Goal: Transaction & Acquisition: Book appointment/travel/reservation

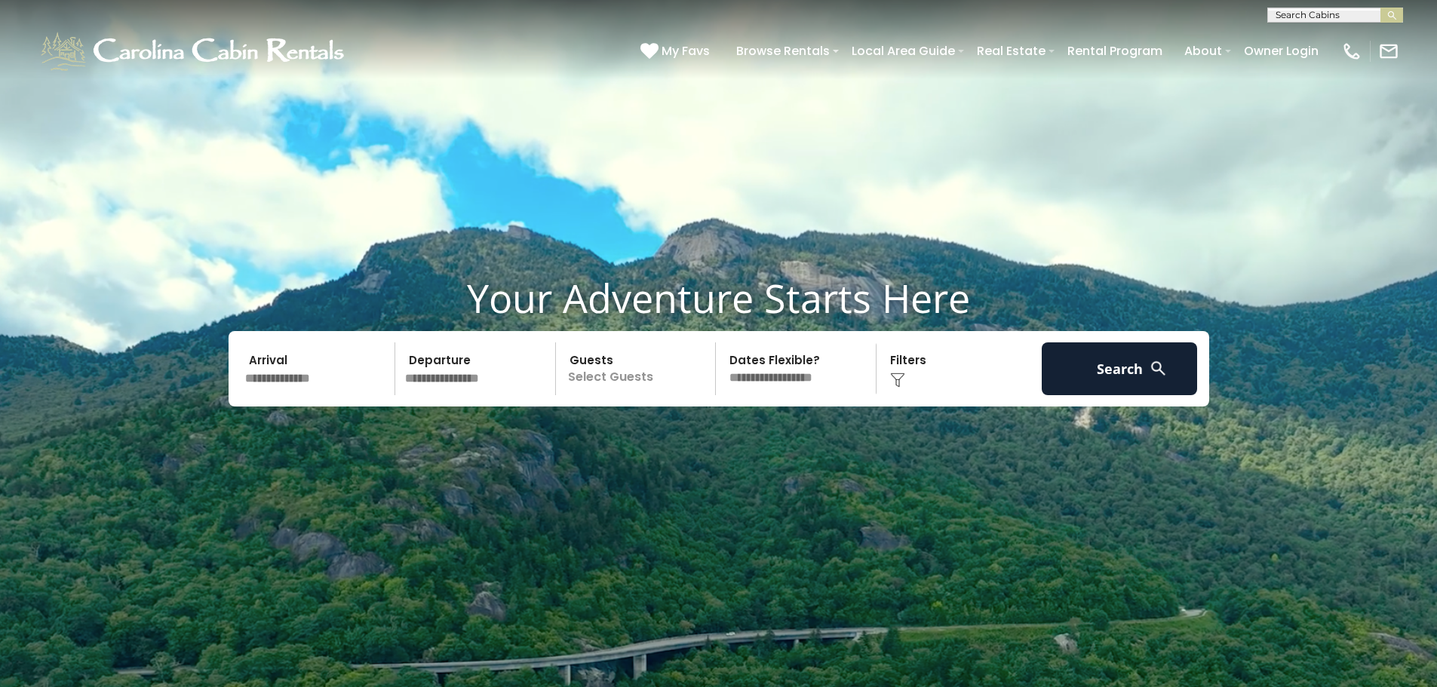
click at [314, 380] on input "text" at bounding box center [318, 368] width 156 height 53
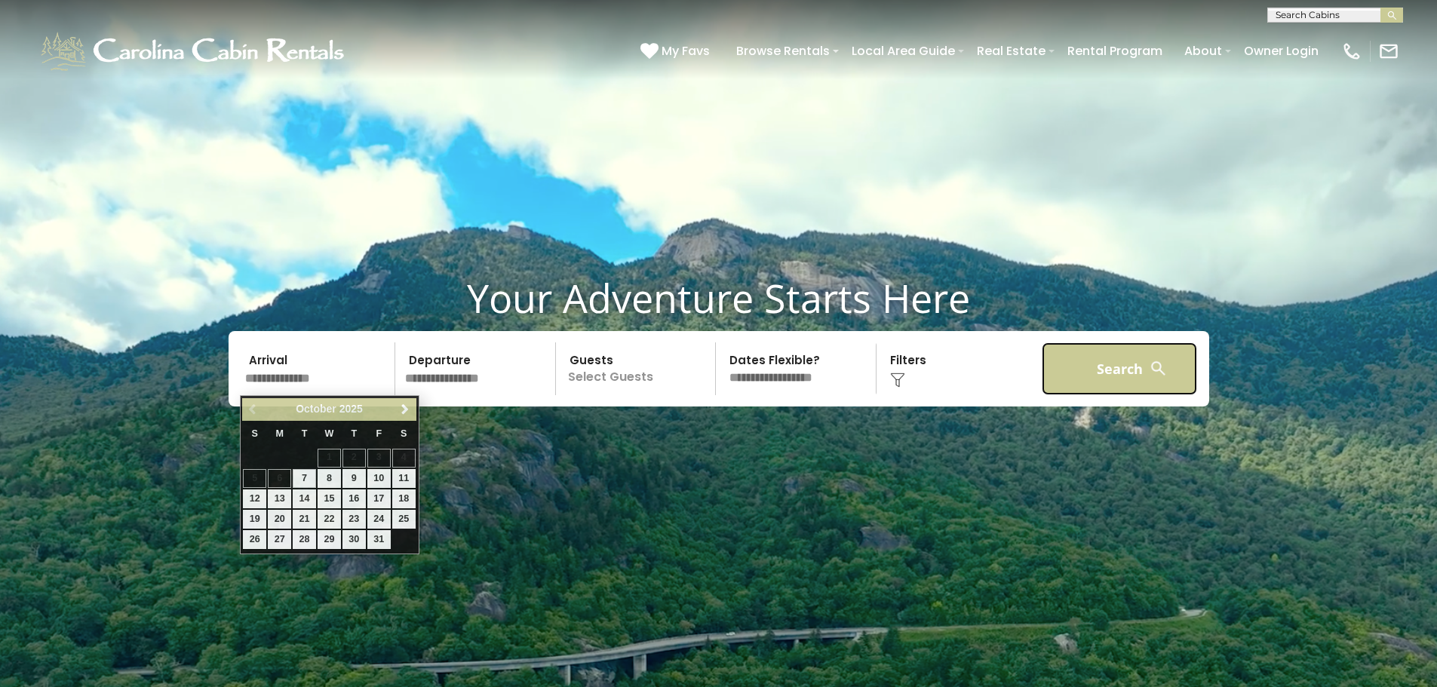
click at [1126, 374] on button "Search" at bounding box center [1120, 368] width 156 height 53
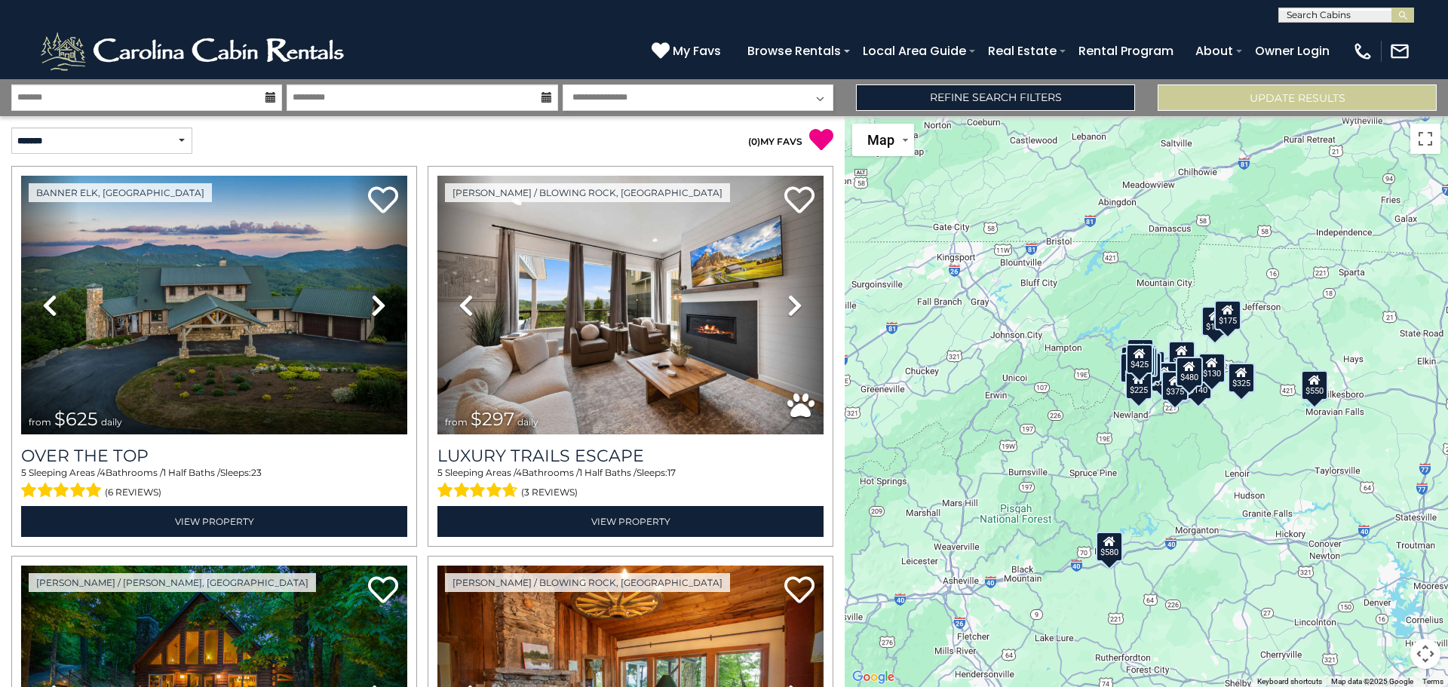
scroll to position [1, 0]
click at [1339, 18] on input "text" at bounding box center [1345, 17] width 132 height 15
type input "*****"
click at [1299, 34] on em "Piper" at bounding box center [1301, 36] width 28 height 14
click at [1402, 14] on img "submit" at bounding box center [1403, 15] width 11 height 11
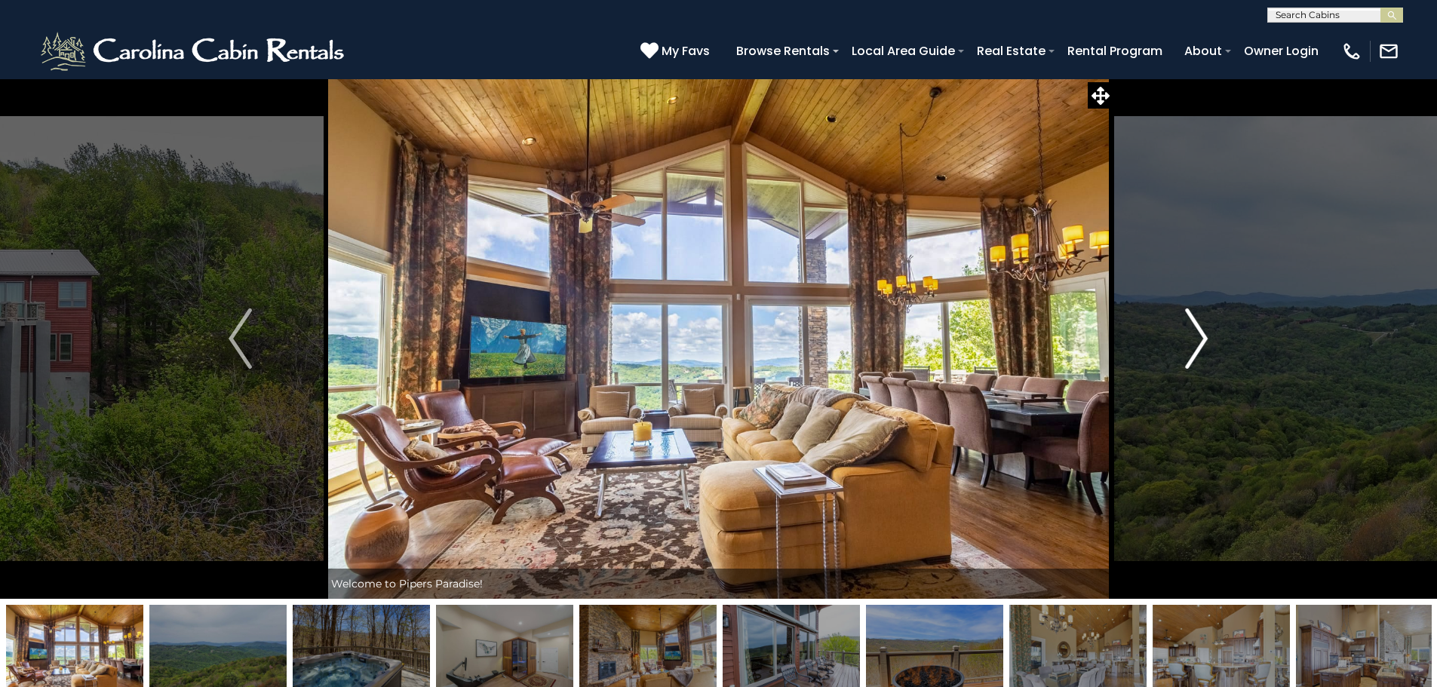
click at [1199, 339] on img "Next" at bounding box center [1196, 338] width 23 height 60
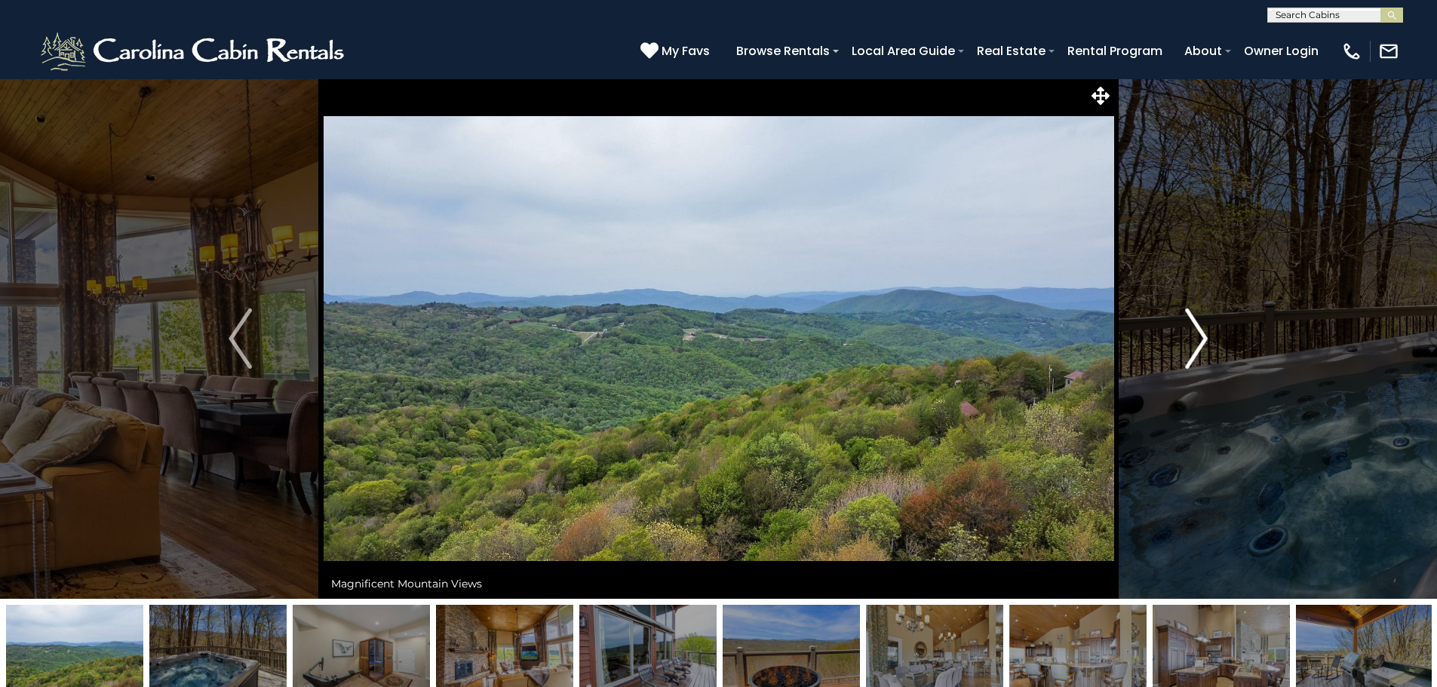
click at [1199, 339] on img "Next" at bounding box center [1196, 338] width 23 height 60
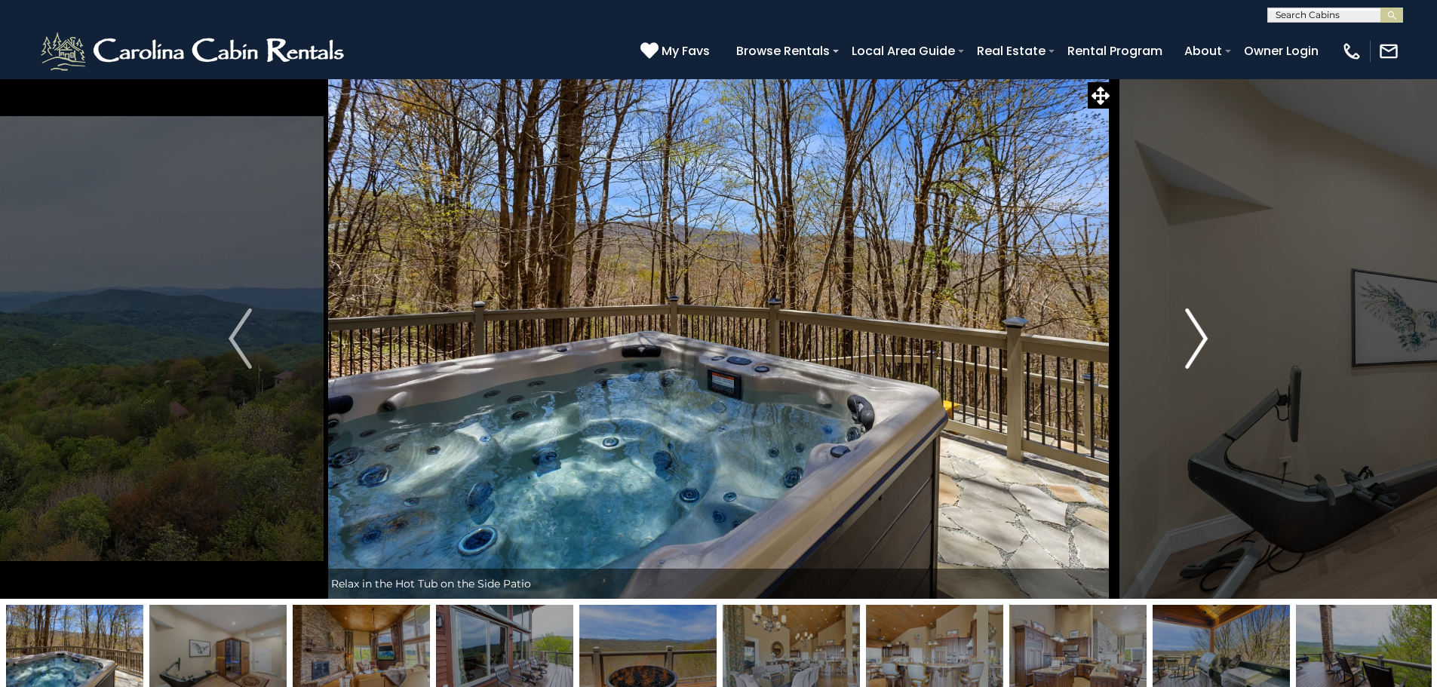
click at [1199, 339] on img "Next" at bounding box center [1196, 338] width 23 height 60
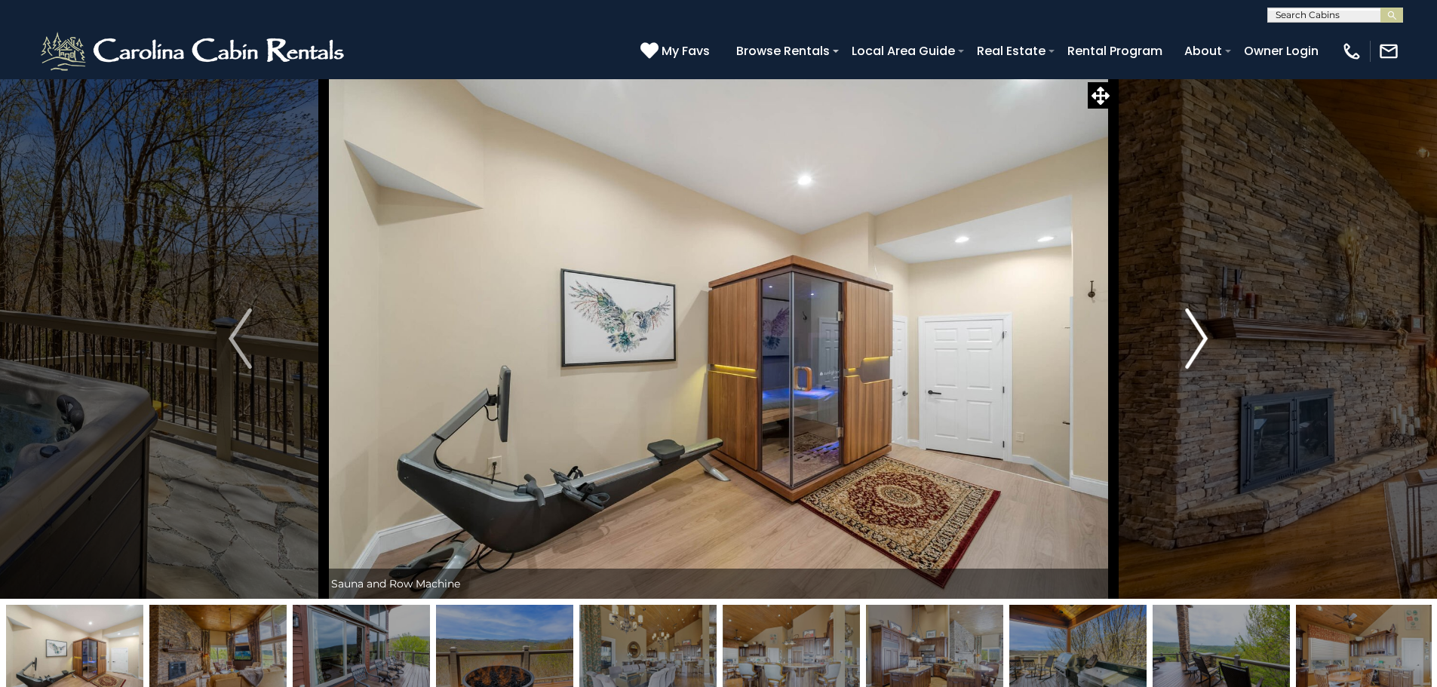
click at [1199, 339] on img "Next" at bounding box center [1196, 338] width 23 height 60
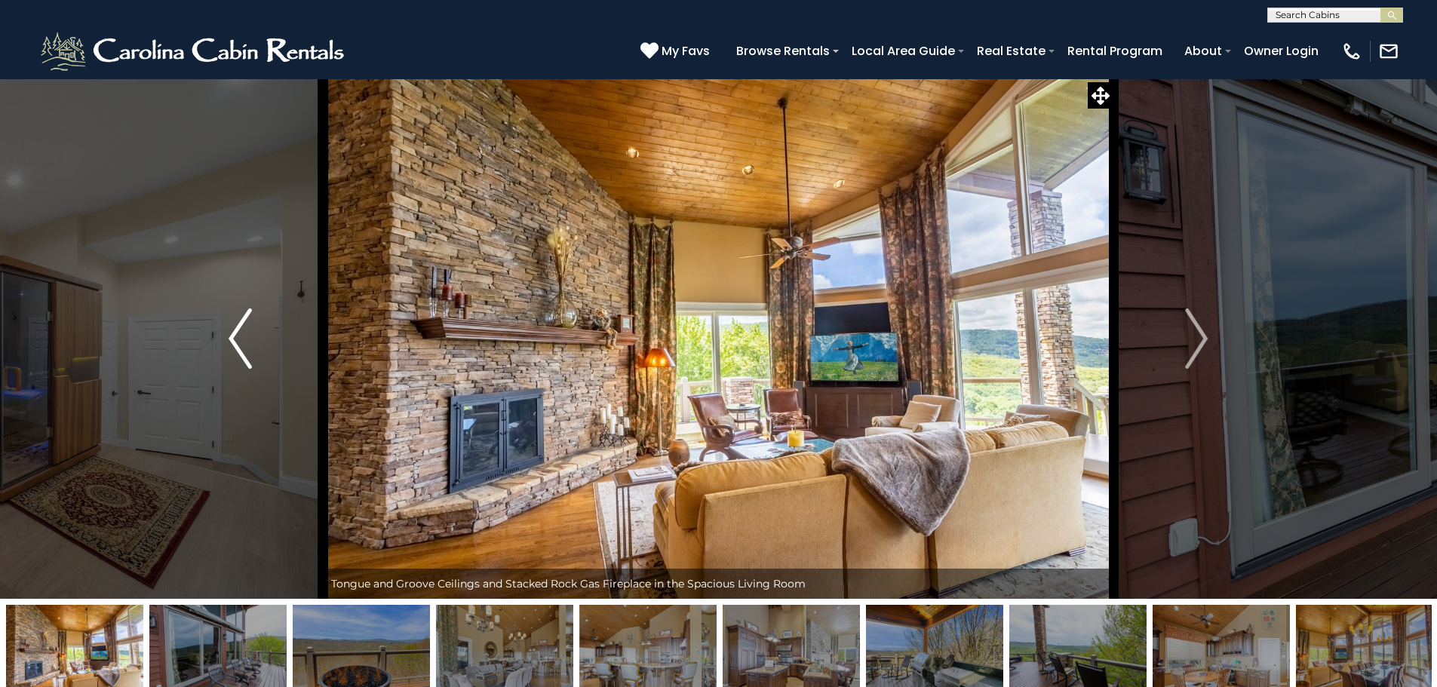
click at [252, 359] on button "Previous" at bounding box center [240, 338] width 166 height 520
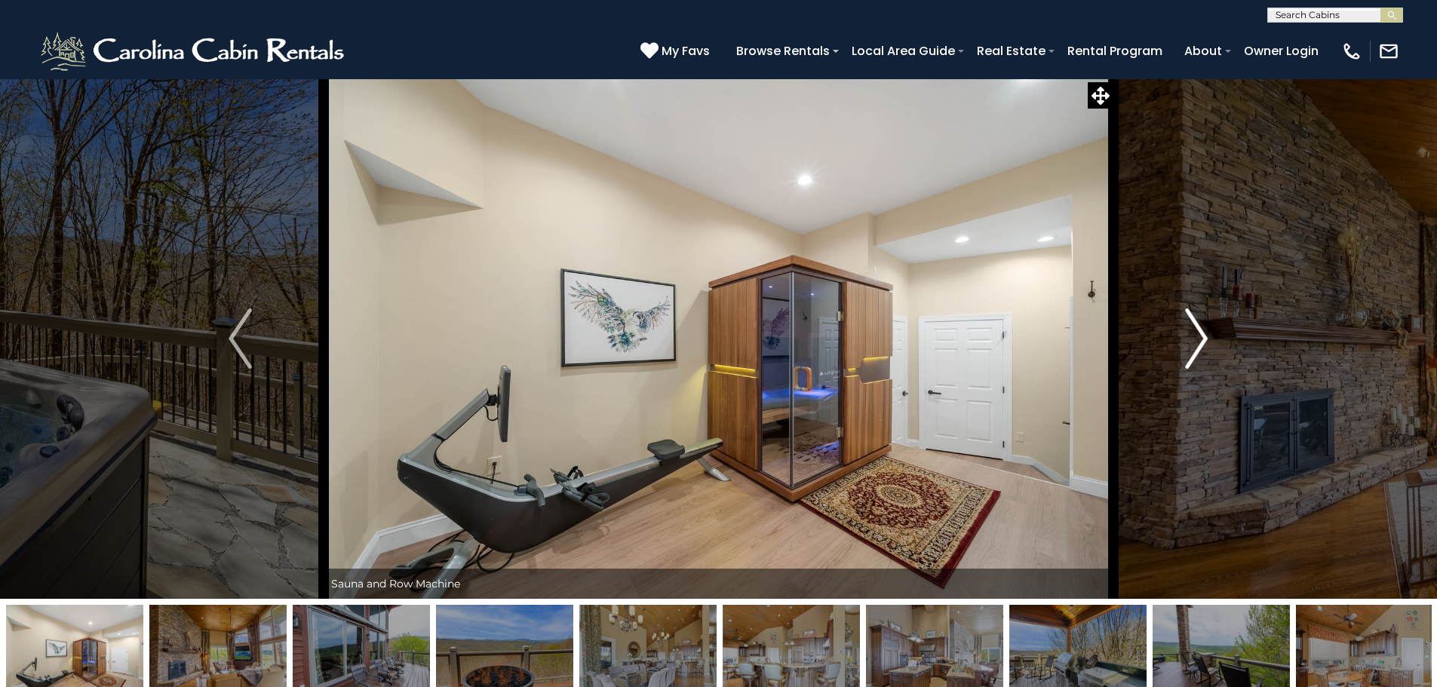
click at [1189, 354] on img "Next" at bounding box center [1196, 338] width 23 height 60
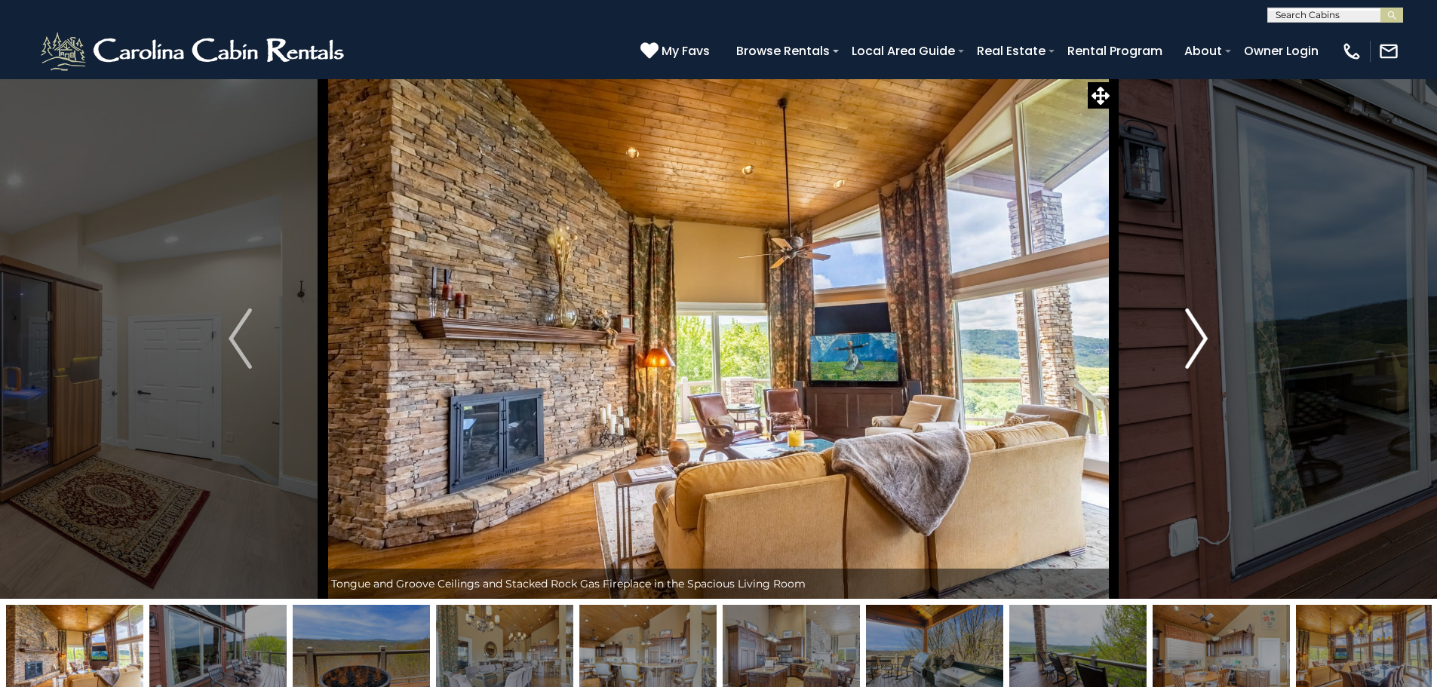
click at [1193, 346] on img "Next" at bounding box center [1196, 338] width 23 height 60
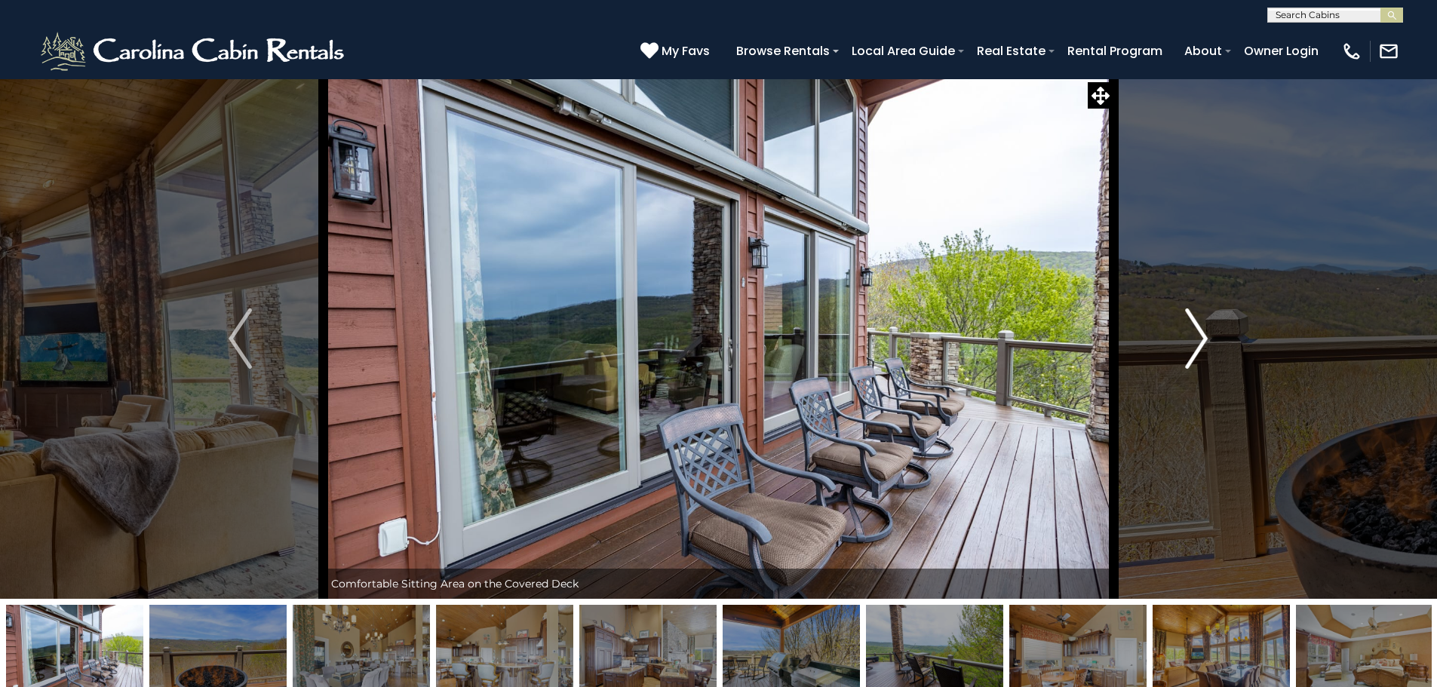
click at [1193, 346] on img "Next" at bounding box center [1196, 338] width 23 height 60
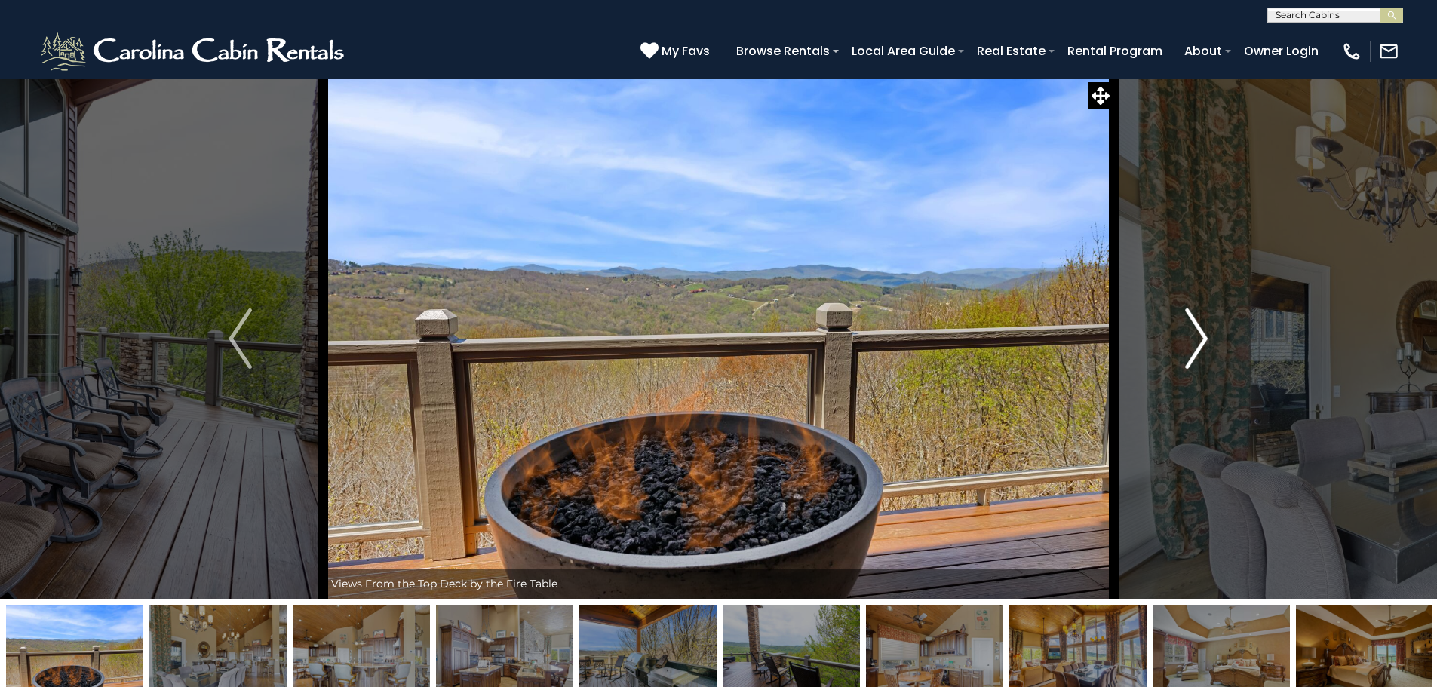
click at [1198, 342] on img "Next" at bounding box center [1196, 338] width 23 height 60
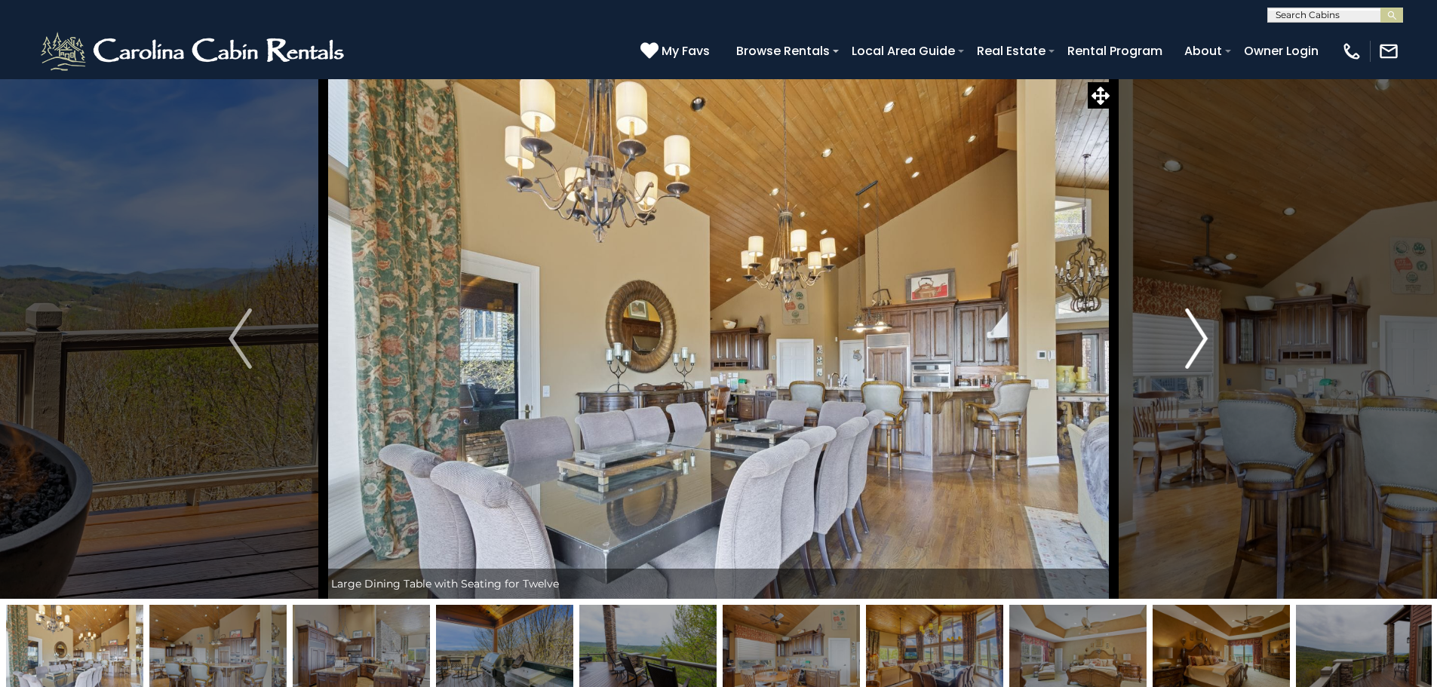
click at [1197, 342] on img "Next" at bounding box center [1196, 338] width 23 height 60
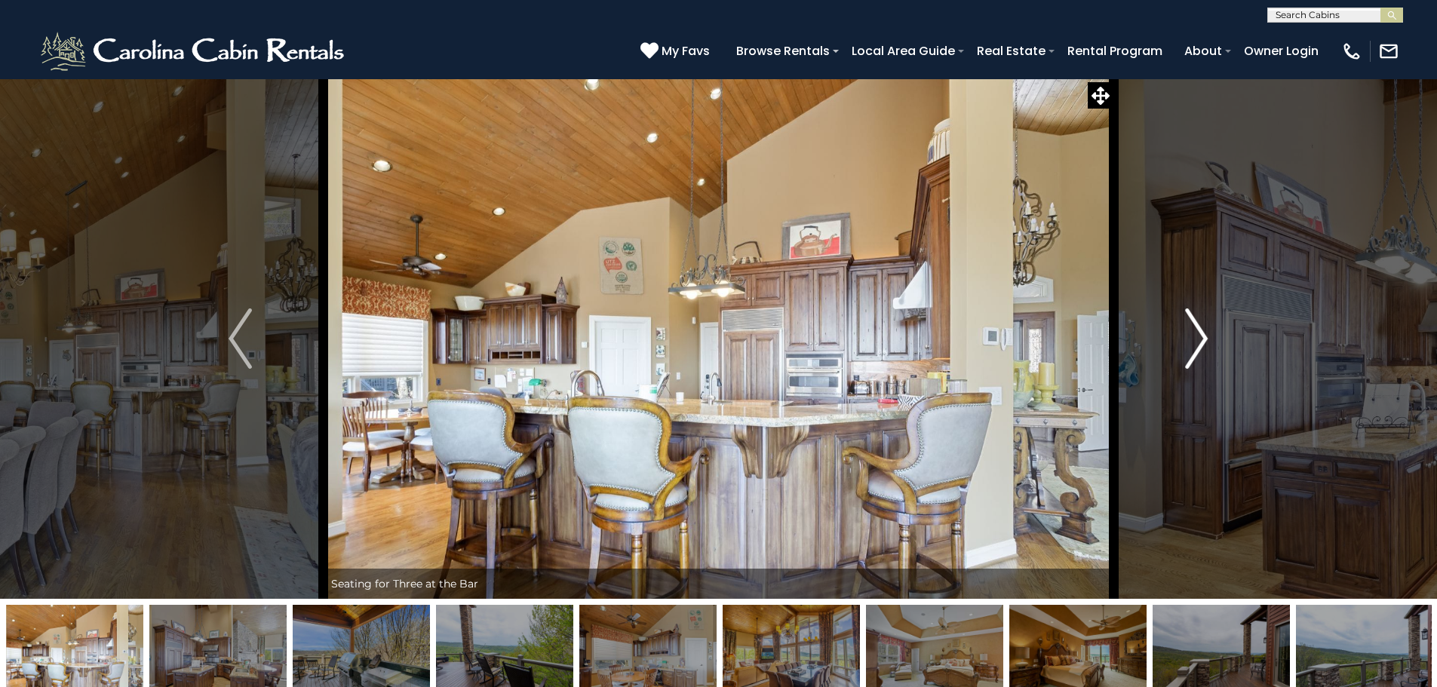
click at [1195, 342] on img "Next" at bounding box center [1196, 338] width 23 height 60
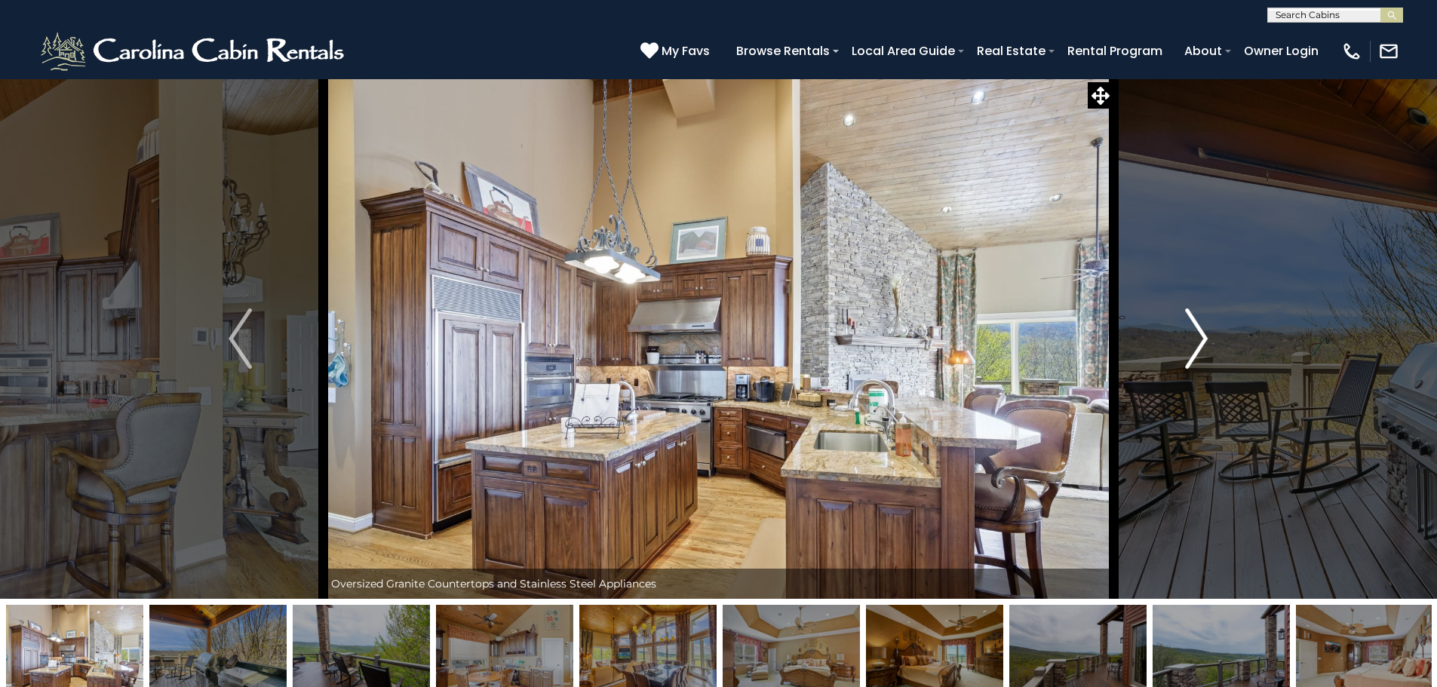
click at [1195, 342] on img "Next" at bounding box center [1196, 338] width 23 height 60
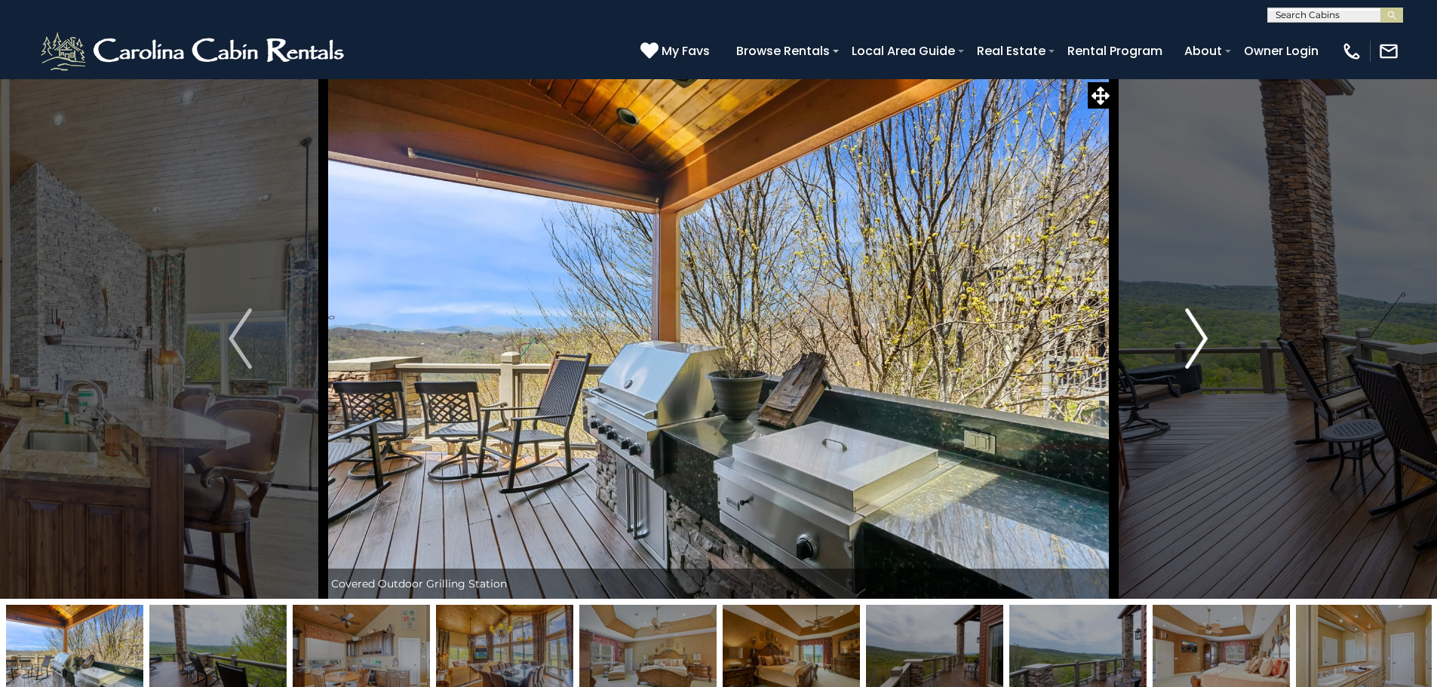
click at [1195, 342] on img "Next" at bounding box center [1196, 338] width 23 height 60
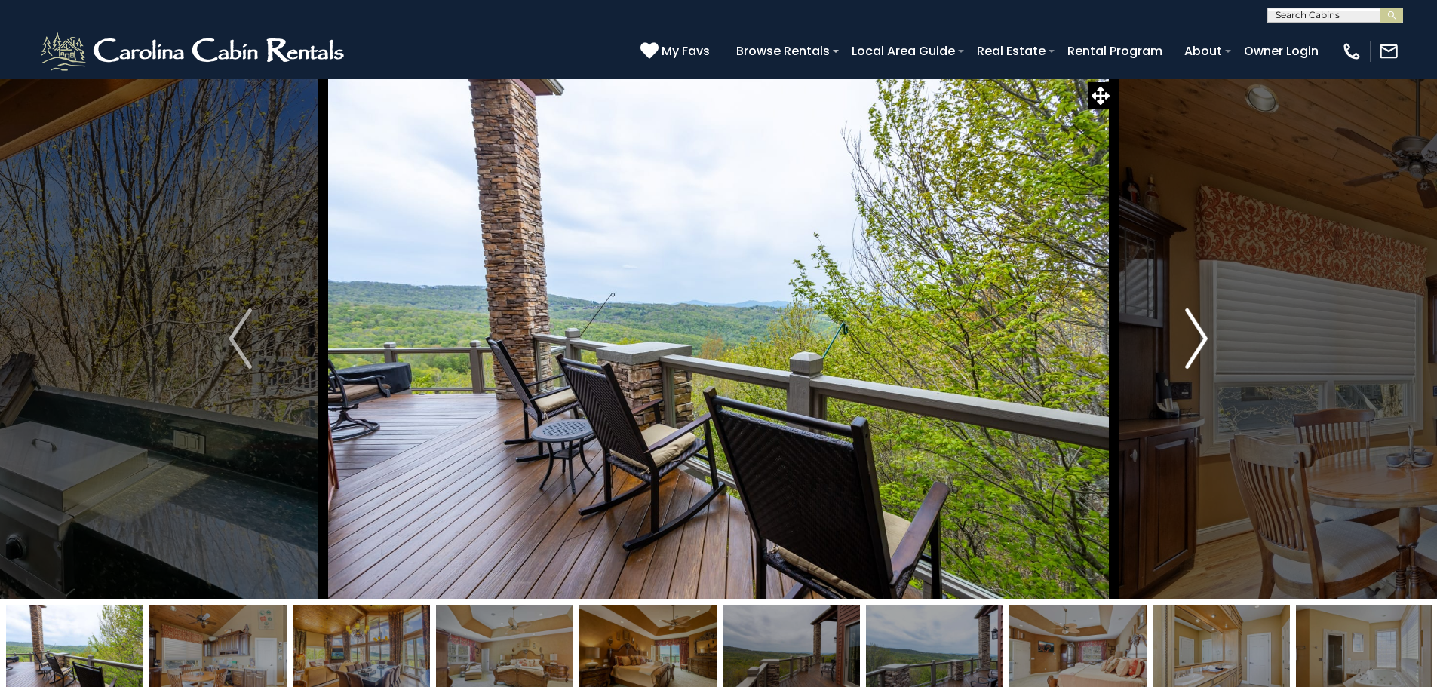
click at [1195, 342] on img "Next" at bounding box center [1196, 338] width 23 height 60
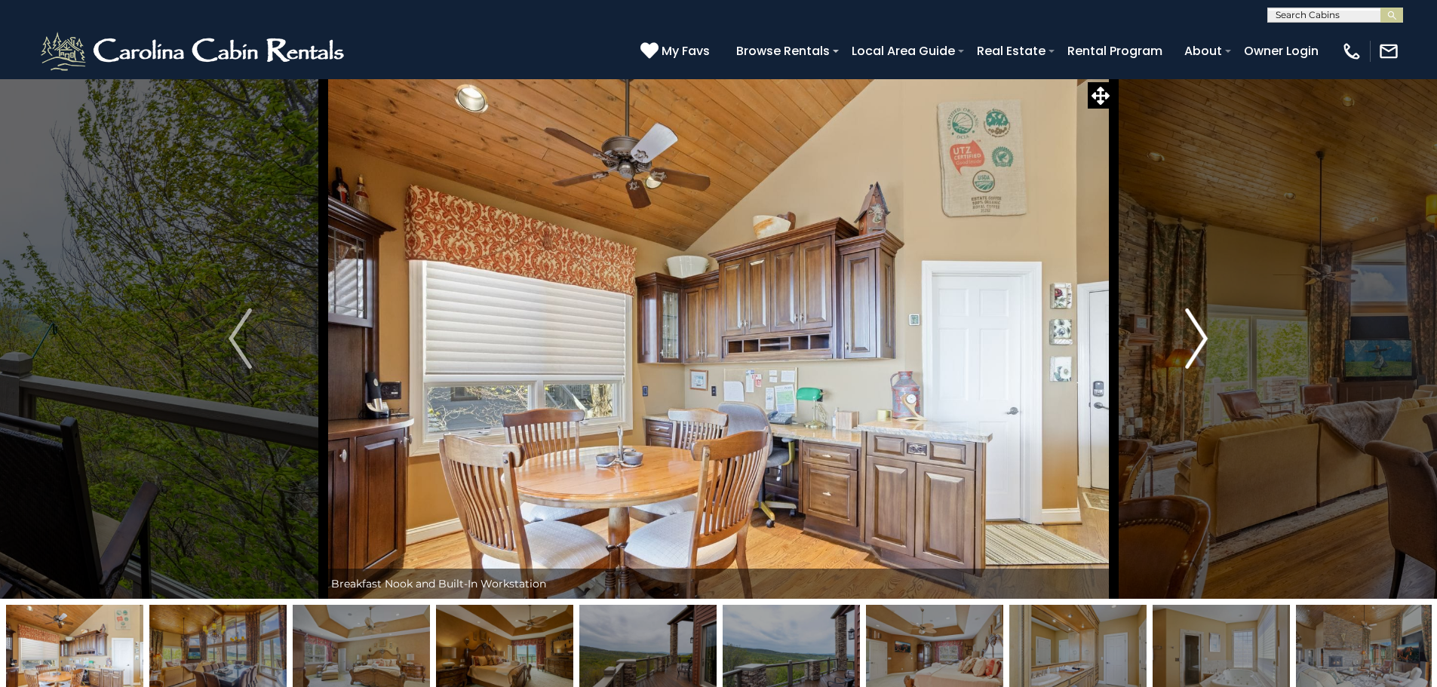
click at [1195, 342] on img "Next" at bounding box center [1196, 338] width 23 height 60
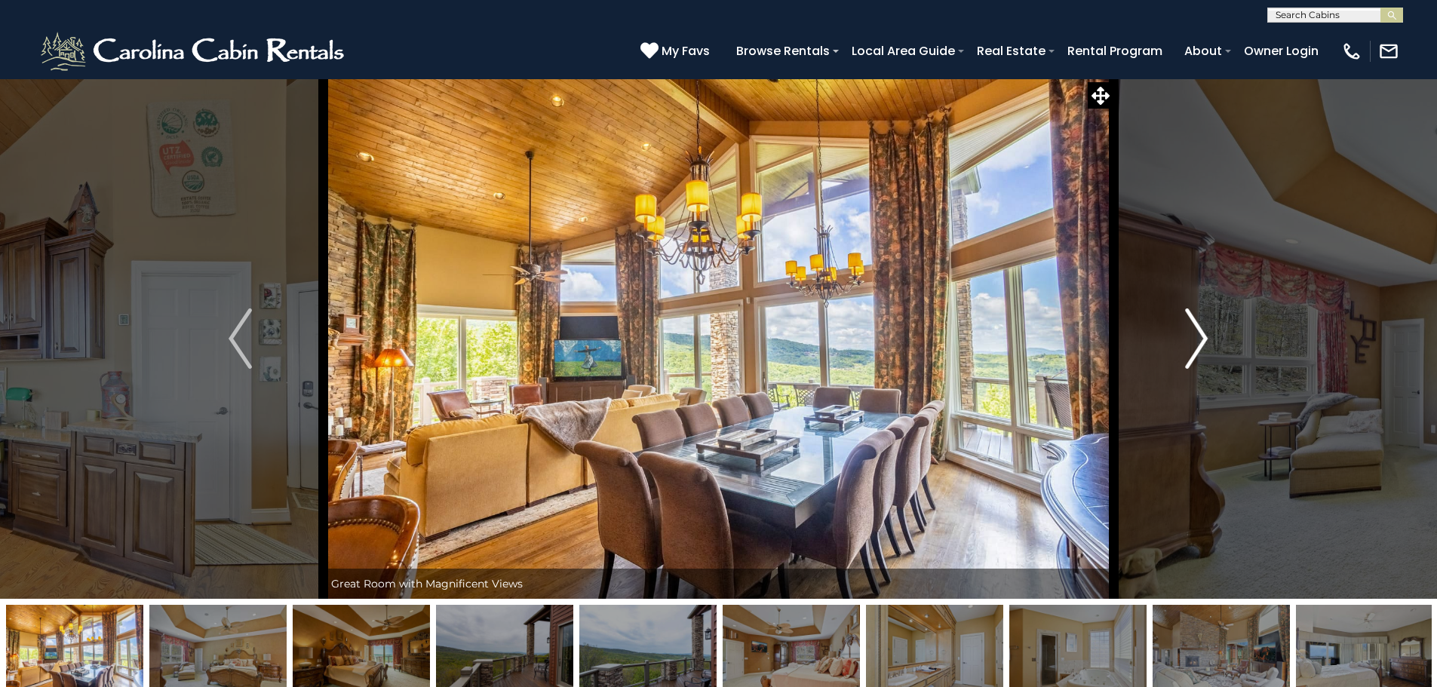
click at [1195, 342] on img "Next" at bounding box center [1196, 338] width 23 height 60
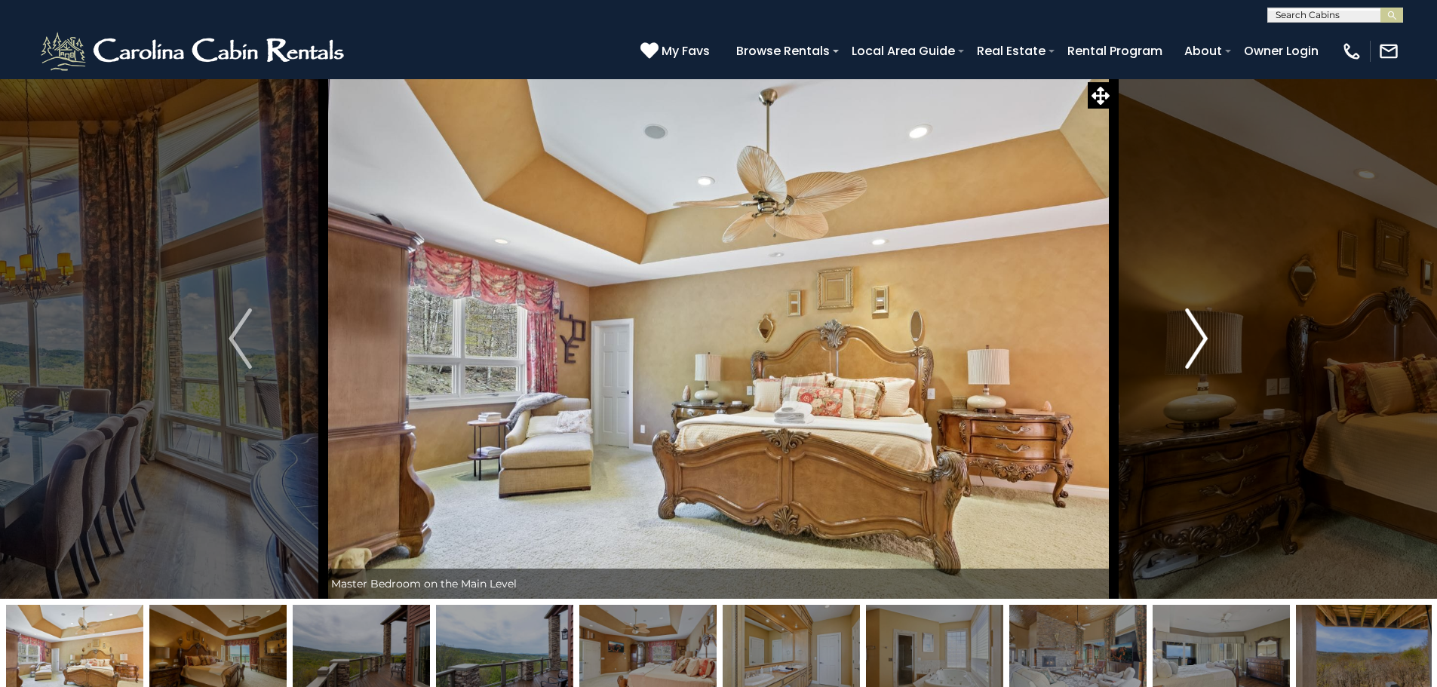
click at [1195, 342] on img "Next" at bounding box center [1196, 338] width 23 height 60
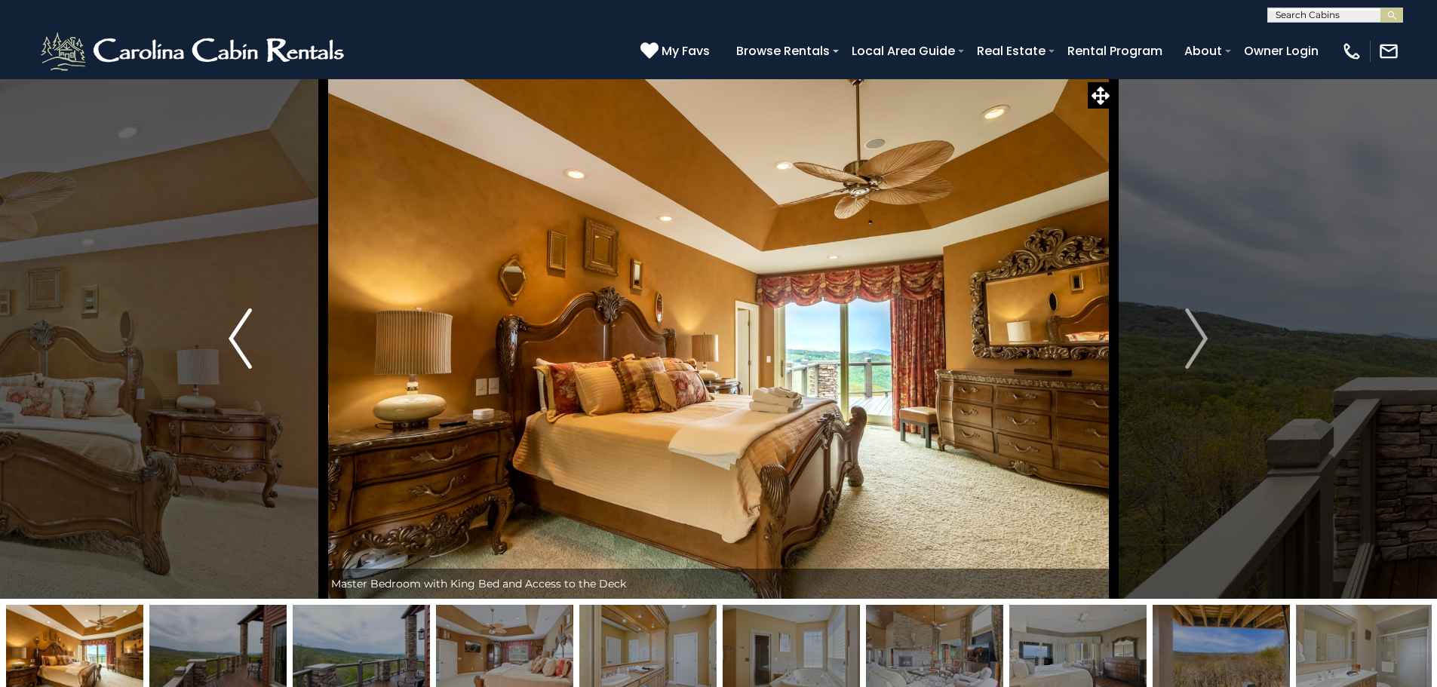
click at [235, 343] on img "Previous" at bounding box center [240, 338] width 23 height 60
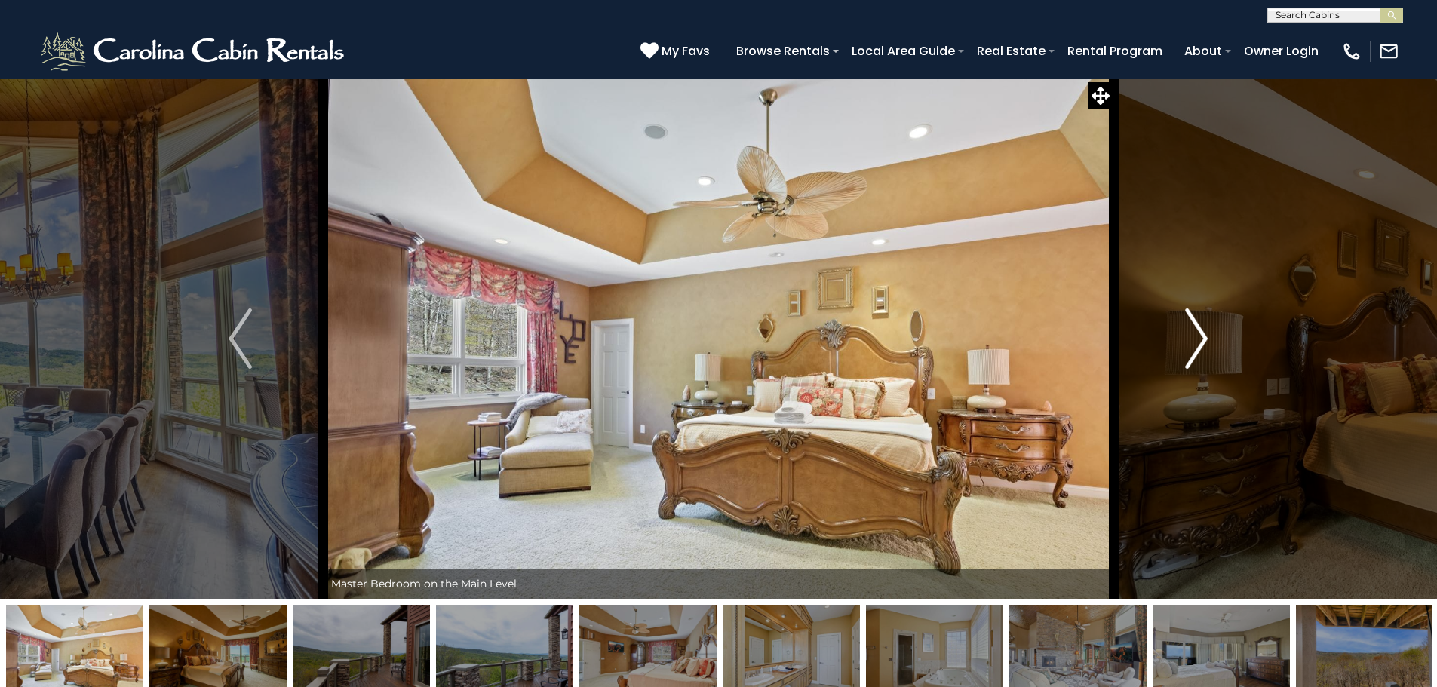
click at [1202, 350] on img "Next" at bounding box center [1196, 338] width 23 height 60
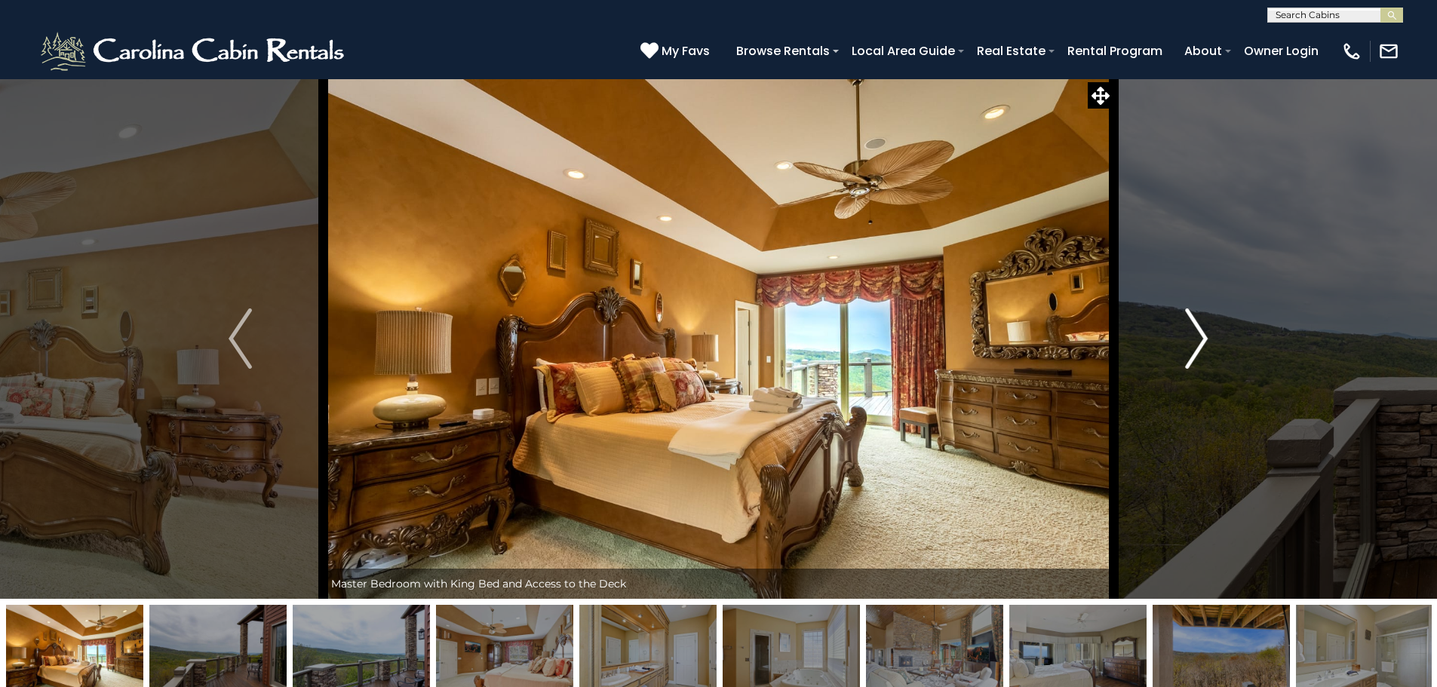
click at [1202, 350] on img "Next" at bounding box center [1196, 338] width 23 height 60
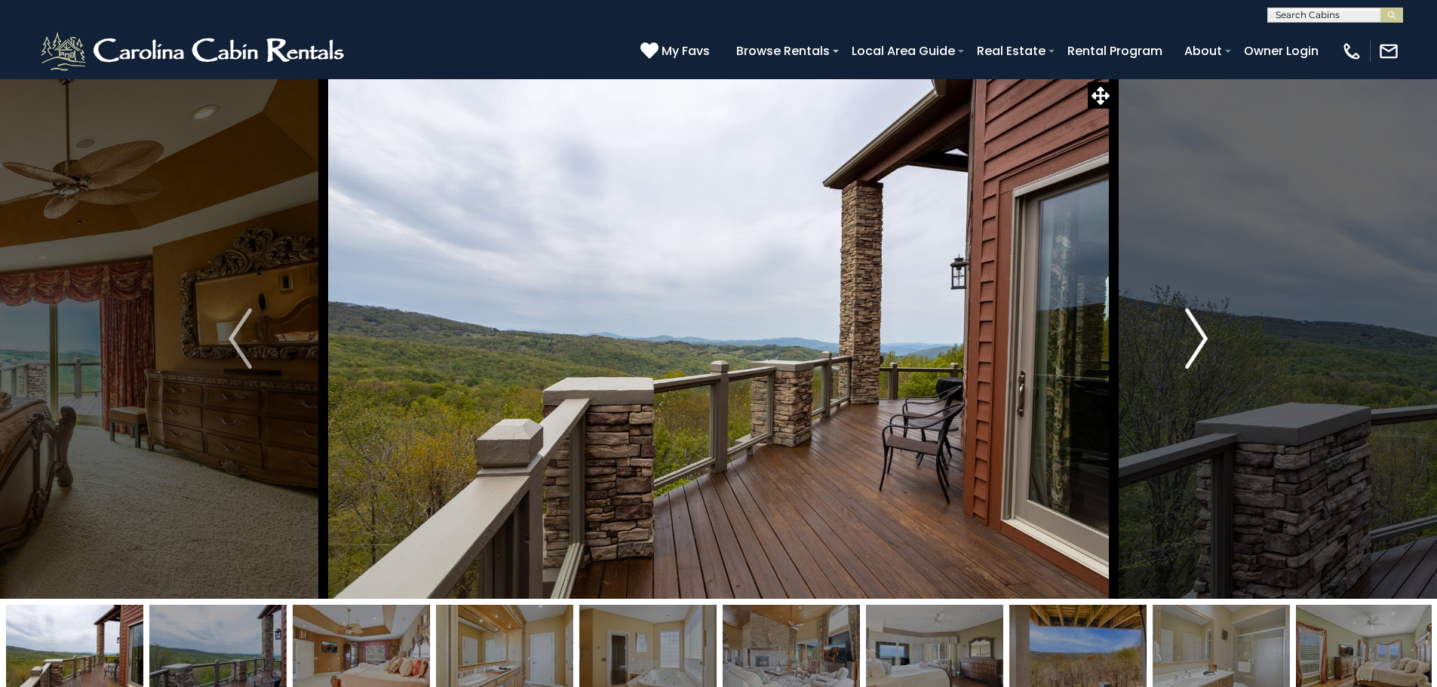
click at [1202, 350] on img "Next" at bounding box center [1196, 338] width 23 height 60
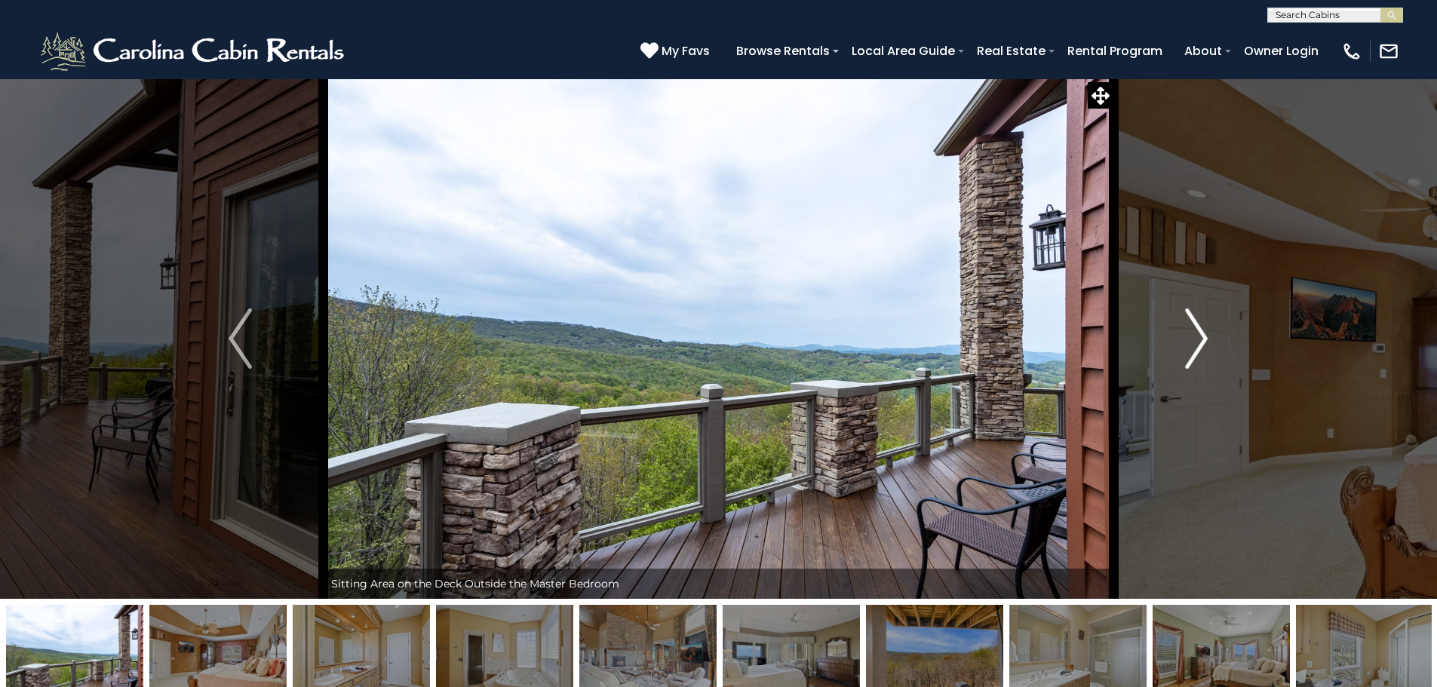
click at [1202, 350] on img "Next" at bounding box center [1196, 338] width 23 height 60
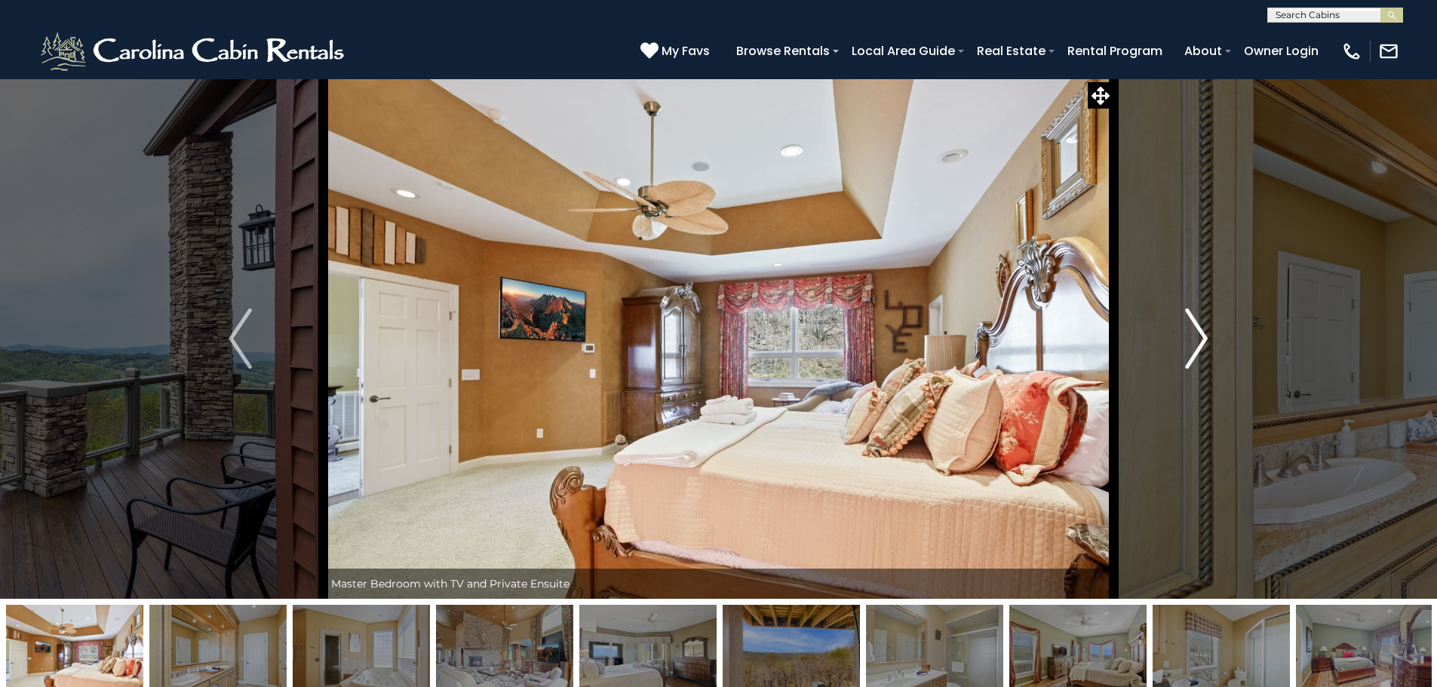
click at [1202, 350] on img "Next" at bounding box center [1196, 338] width 23 height 60
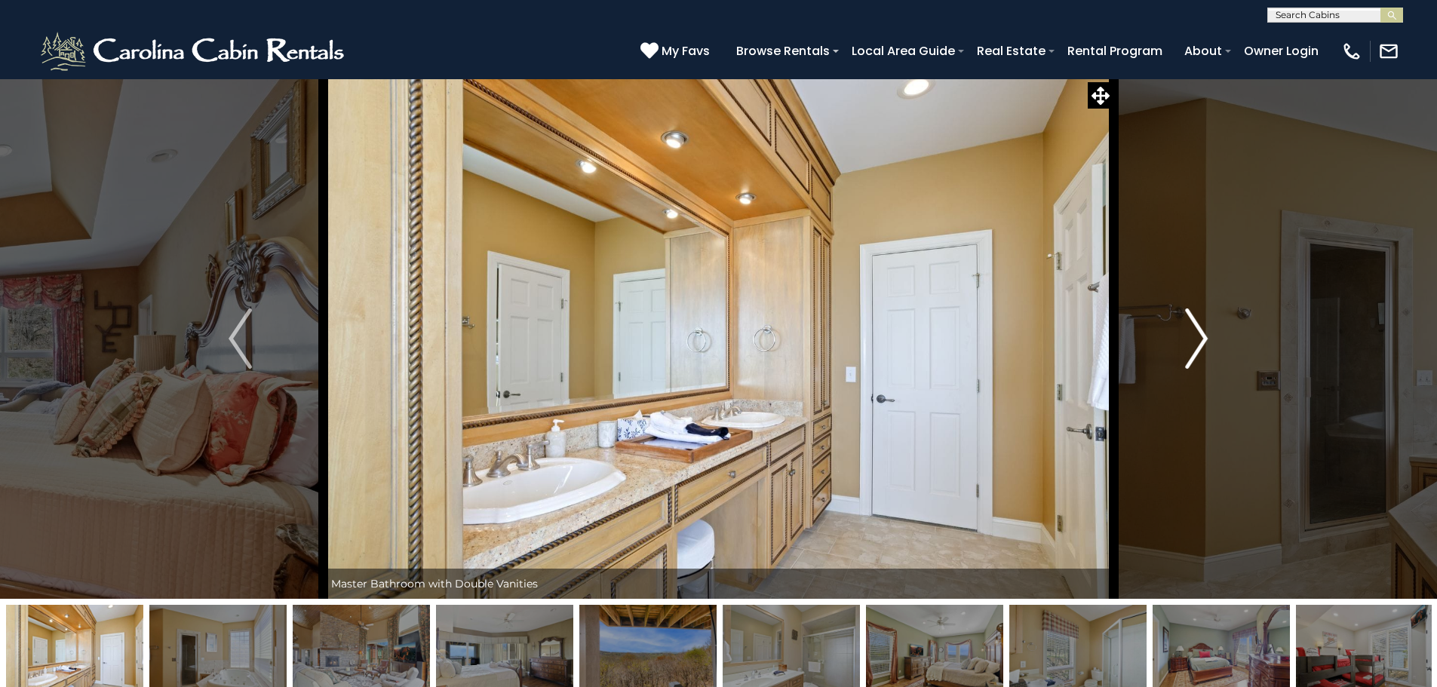
click at [1202, 350] on img "Next" at bounding box center [1196, 338] width 23 height 60
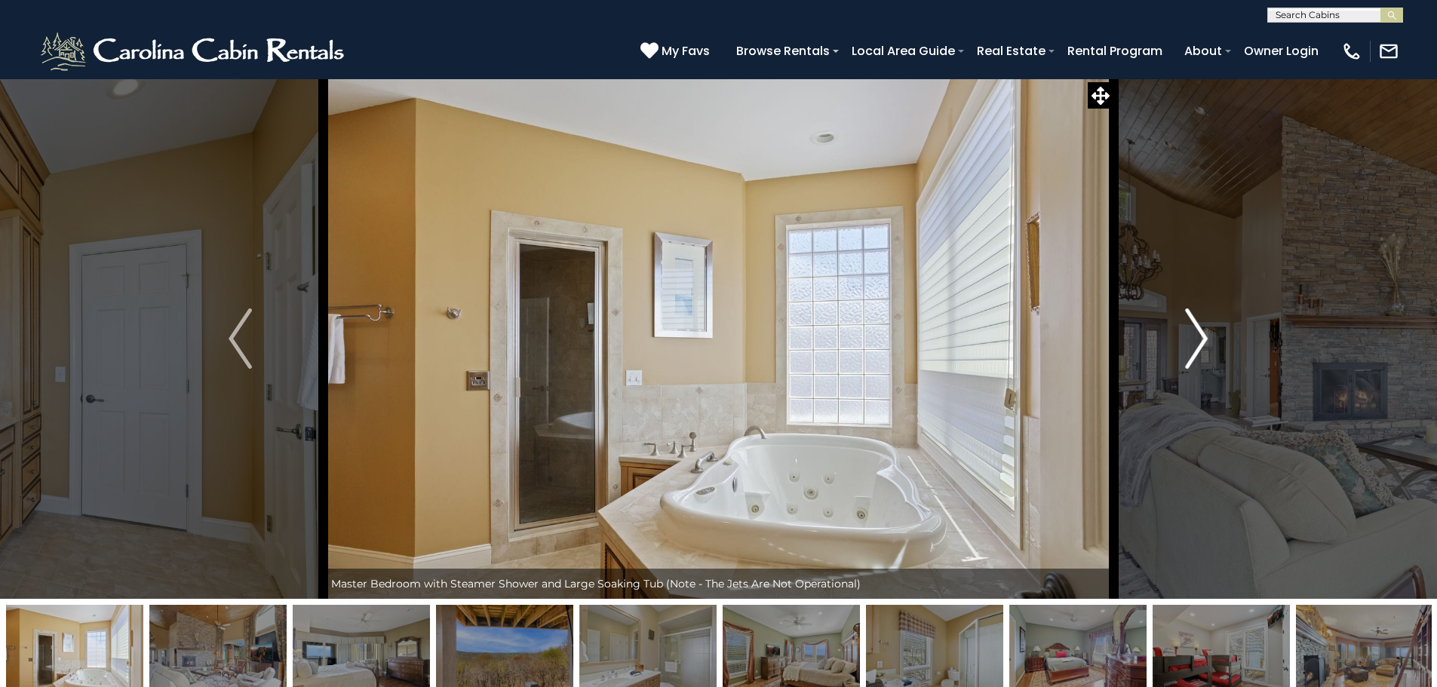
click at [1202, 350] on img "Next" at bounding box center [1196, 338] width 23 height 60
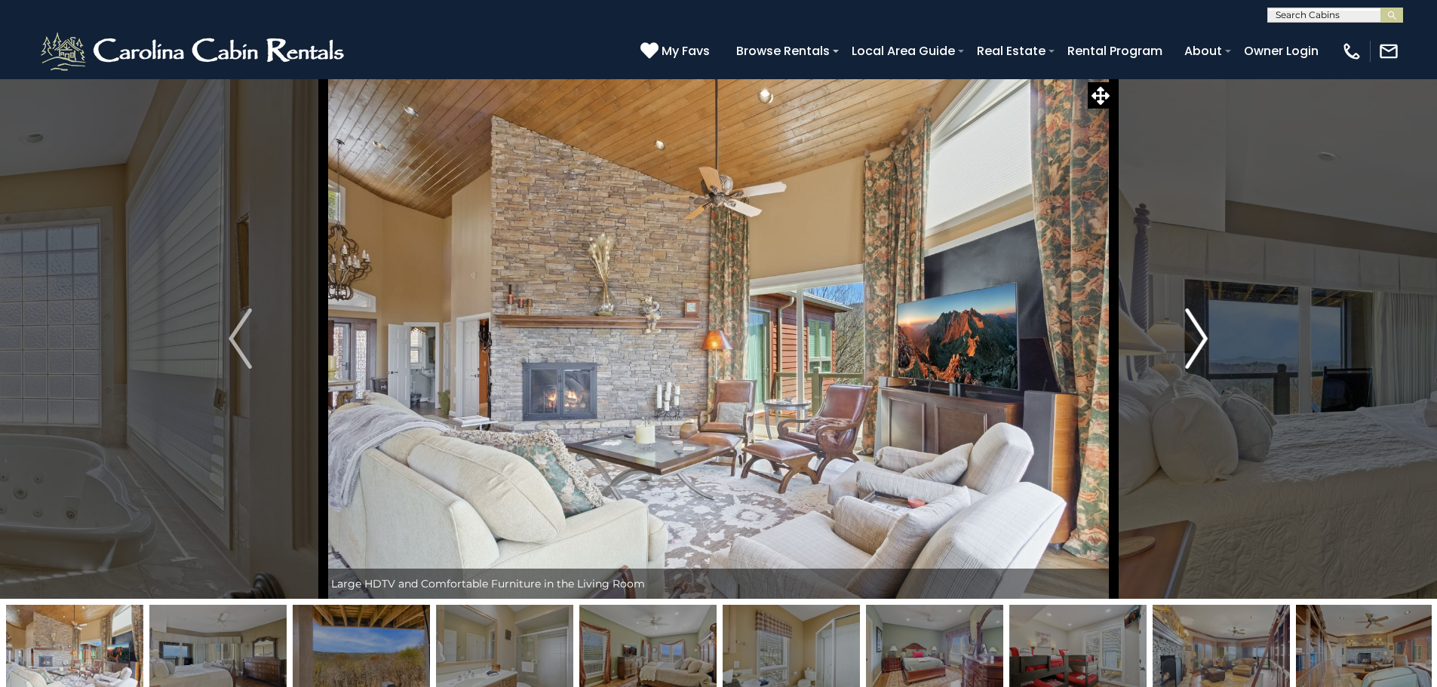
click at [1202, 350] on img "Next" at bounding box center [1196, 338] width 23 height 60
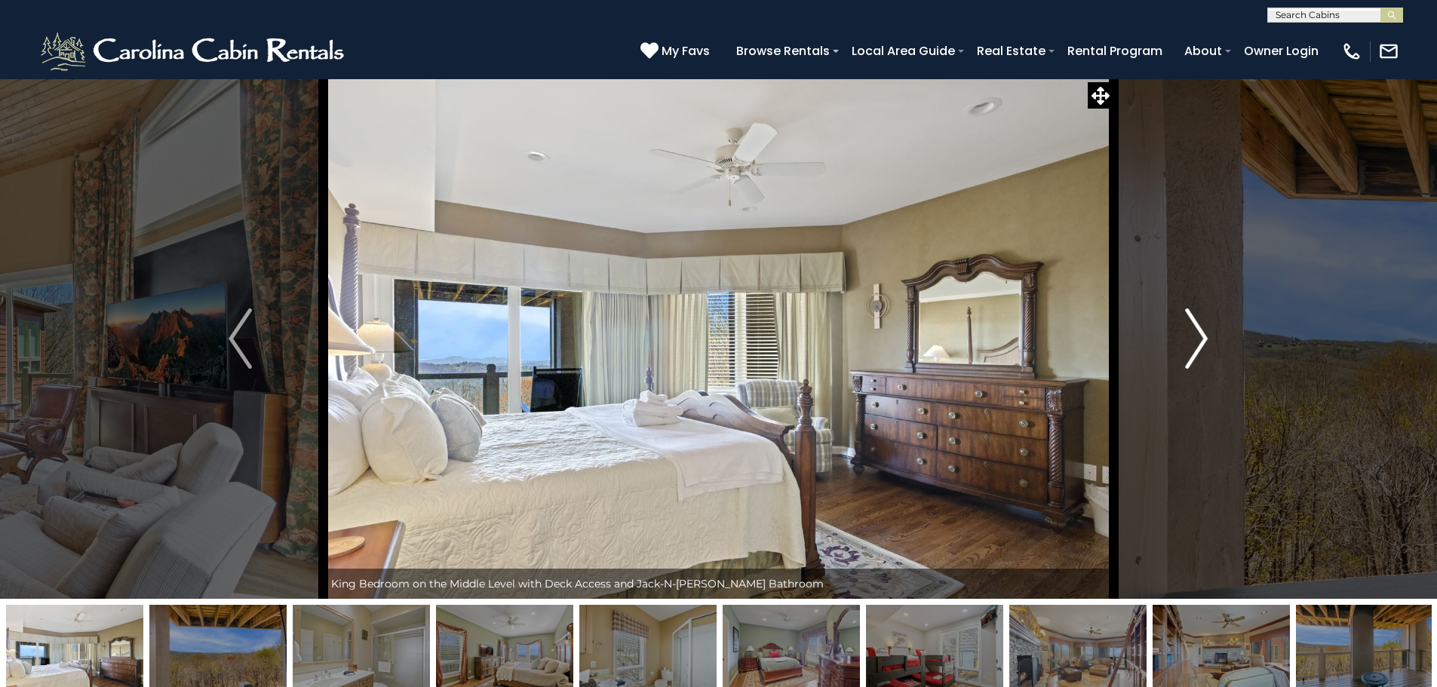
click at [1193, 345] on img "Next" at bounding box center [1196, 338] width 23 height 60
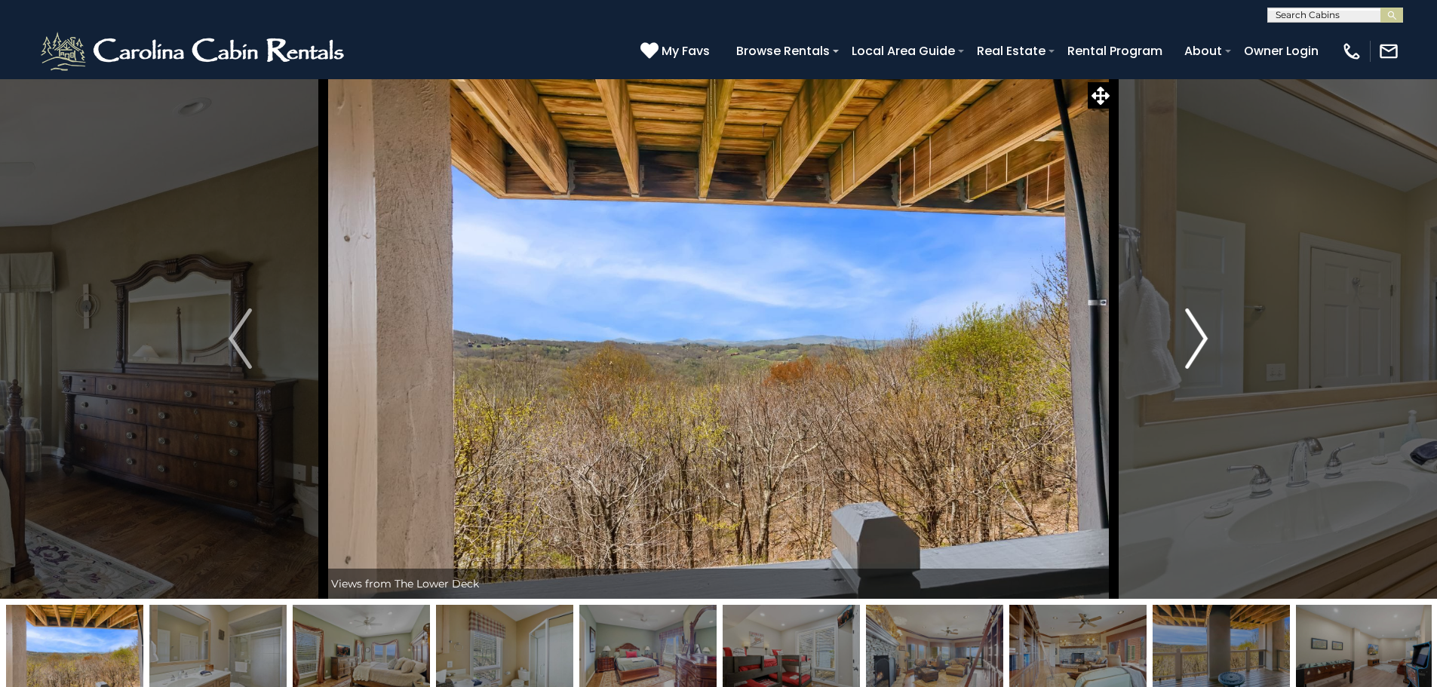
click at [1193, 345] on img "Next" at bounding box center [1196, 338] width 23 height 60
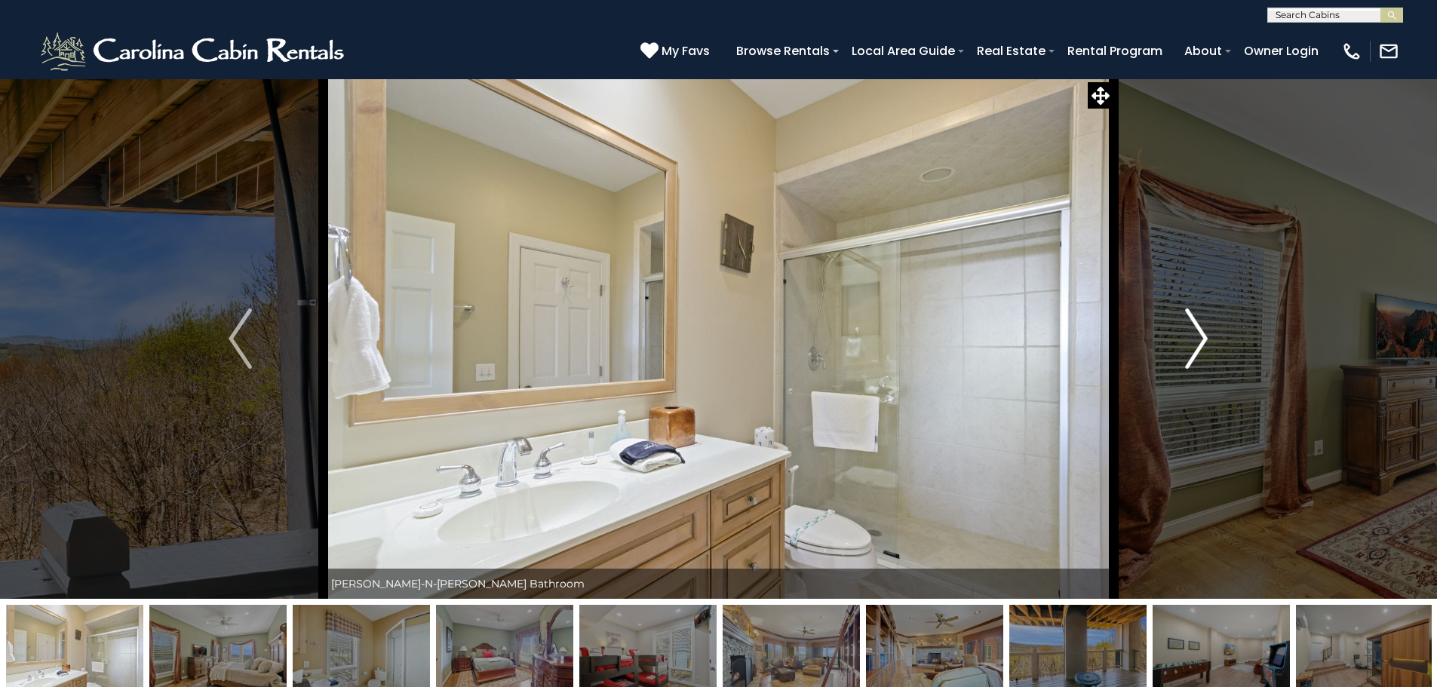
click at [1193, 345] on img "Next" at bounding box center [1196, 338] width 23 height 60
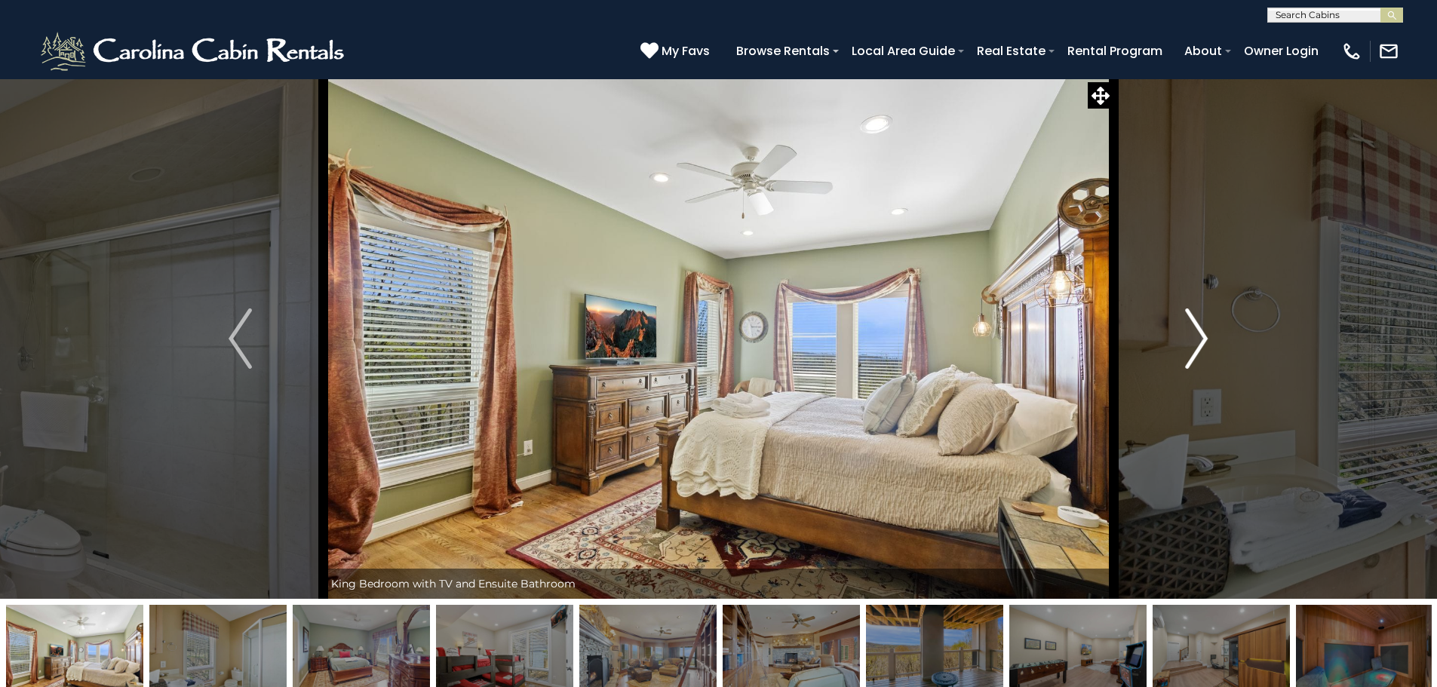
click at [1193, 337] on img "Next" at bounding box center [1196, 338] width 23 height 60
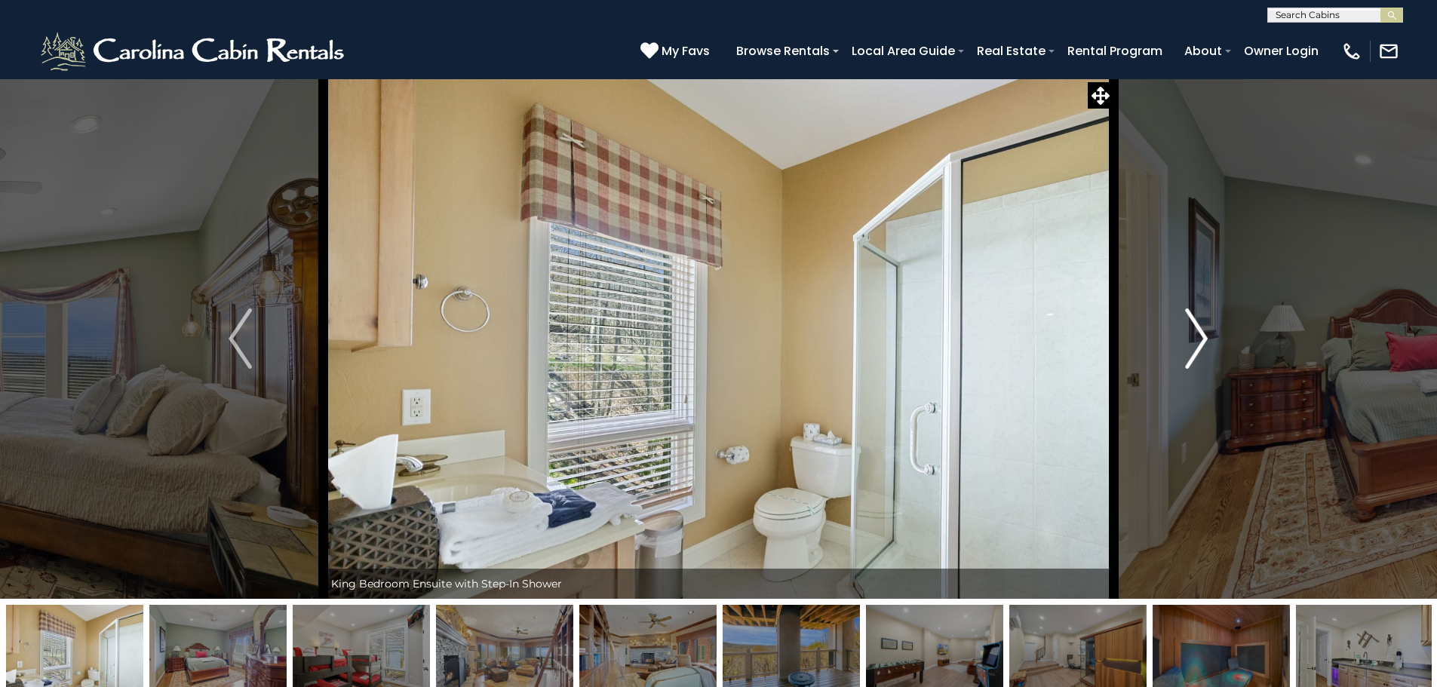
click at [1193, 337] on img "Next" at bounding box center [1196, 338] width 23 height 60
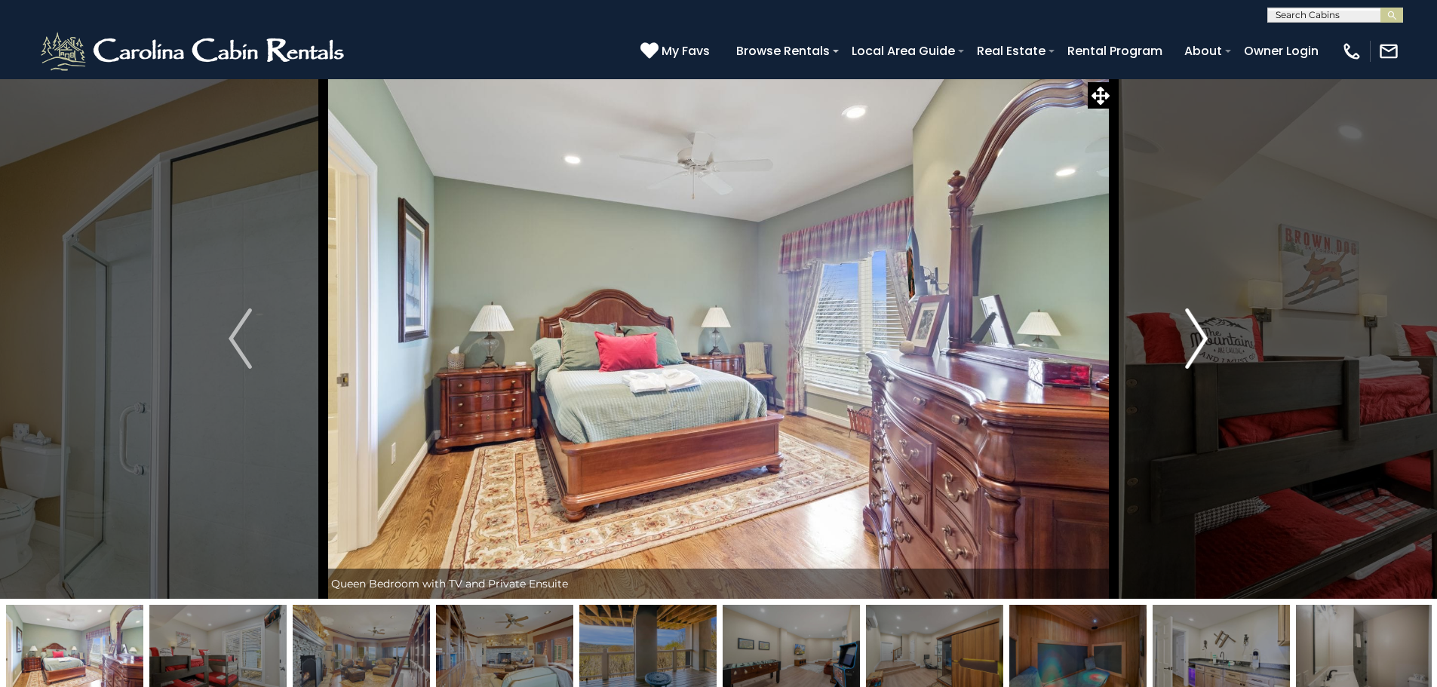
click at [1204, 348] on img "Next" at bounding box center [1196, 338] width 23 height 60
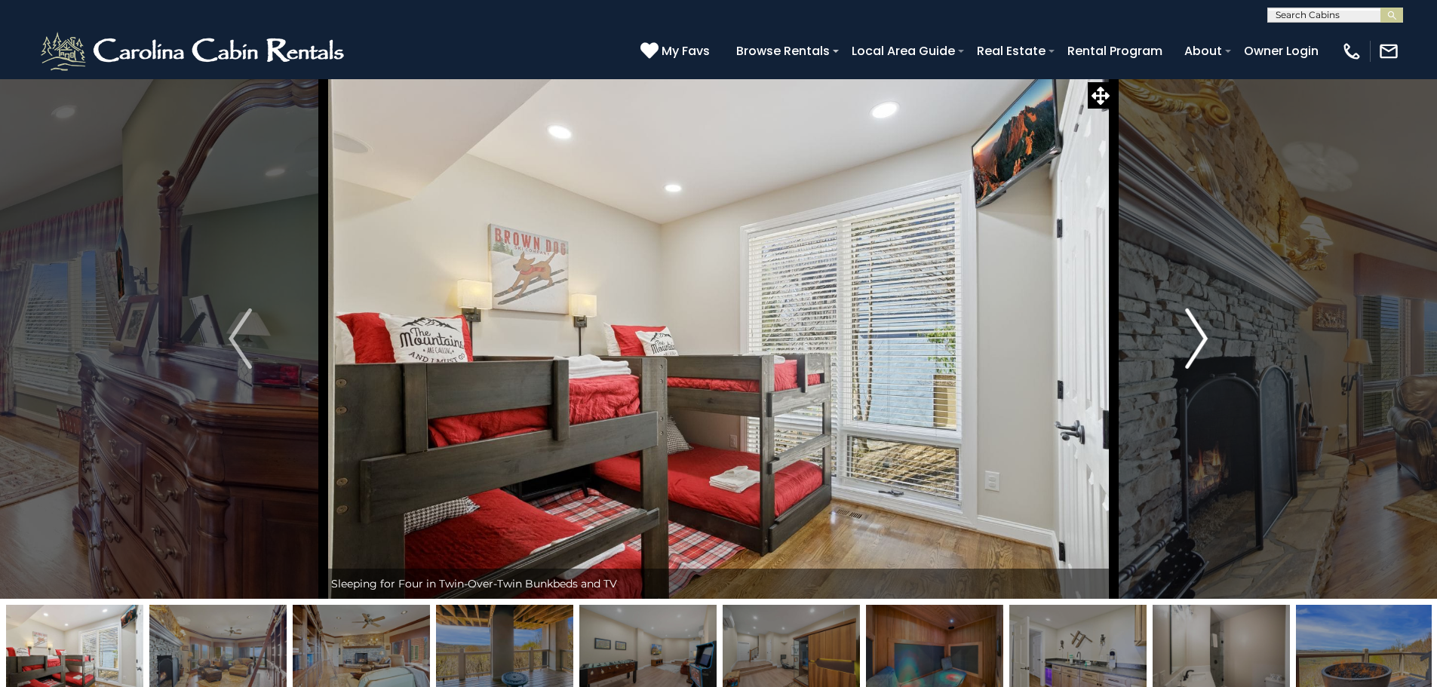
click at [1204, 348] on img "Next" at bounding box center [1196, 338] width 23 height 60
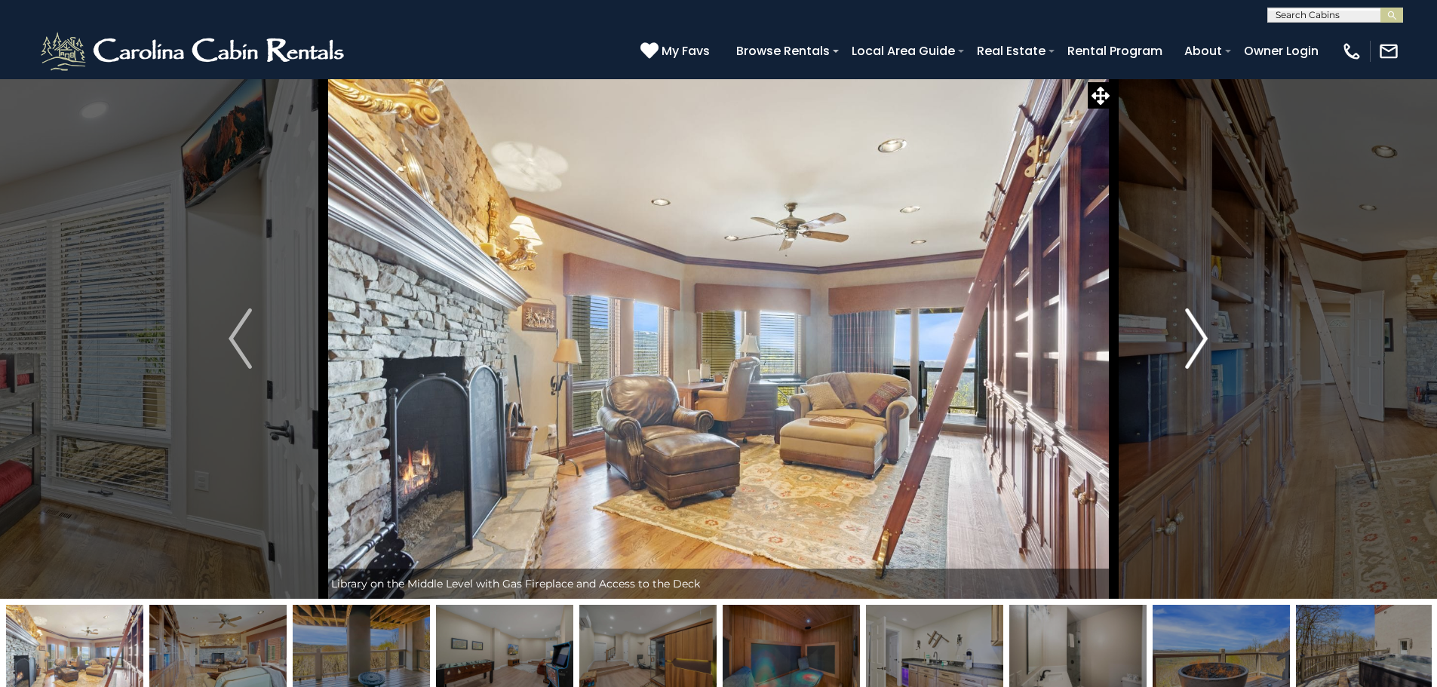
click at [1198, 345] on img "Next" at bounding box center [1196, 338] width 23 height 60
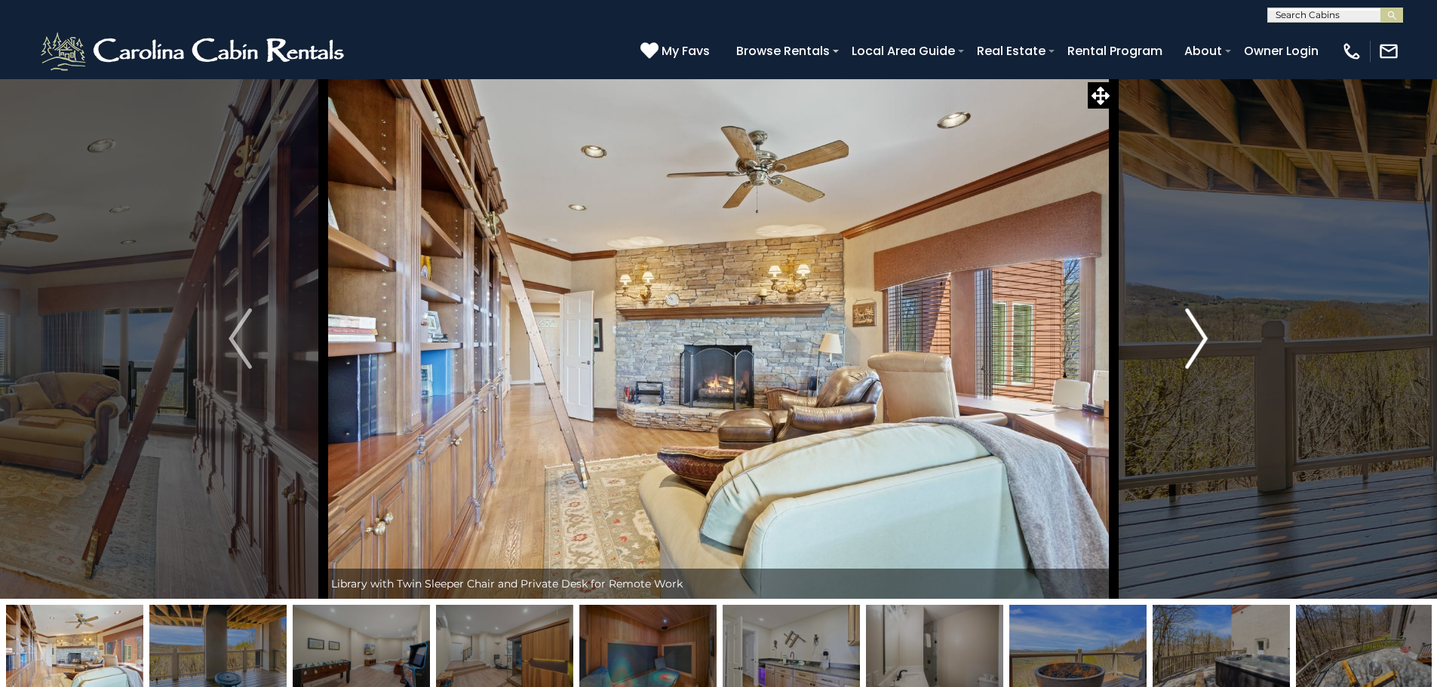
click at [1198, 345] on img "Next" at bounding box center [1196, 338] width 23 height 60
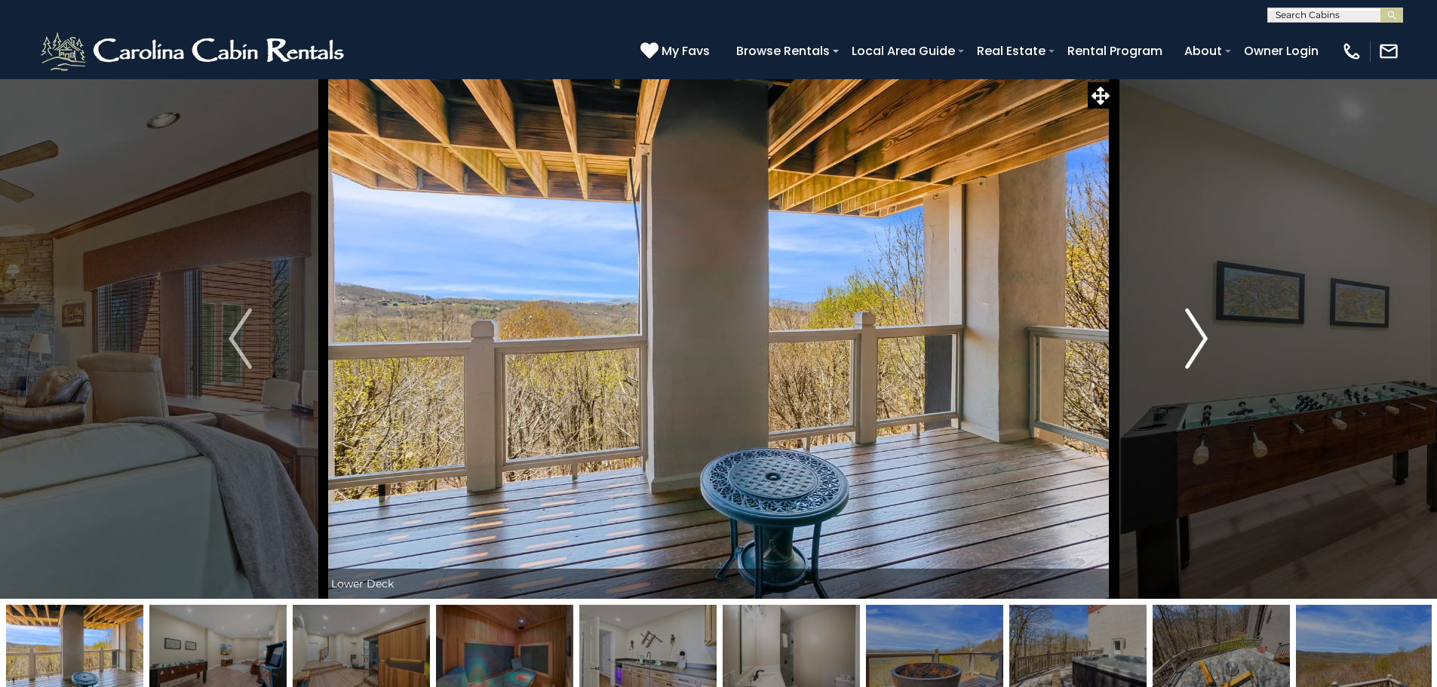
click at [1198, 345] on img "Next" at bounding box center [1196, 338] width 23 height 60
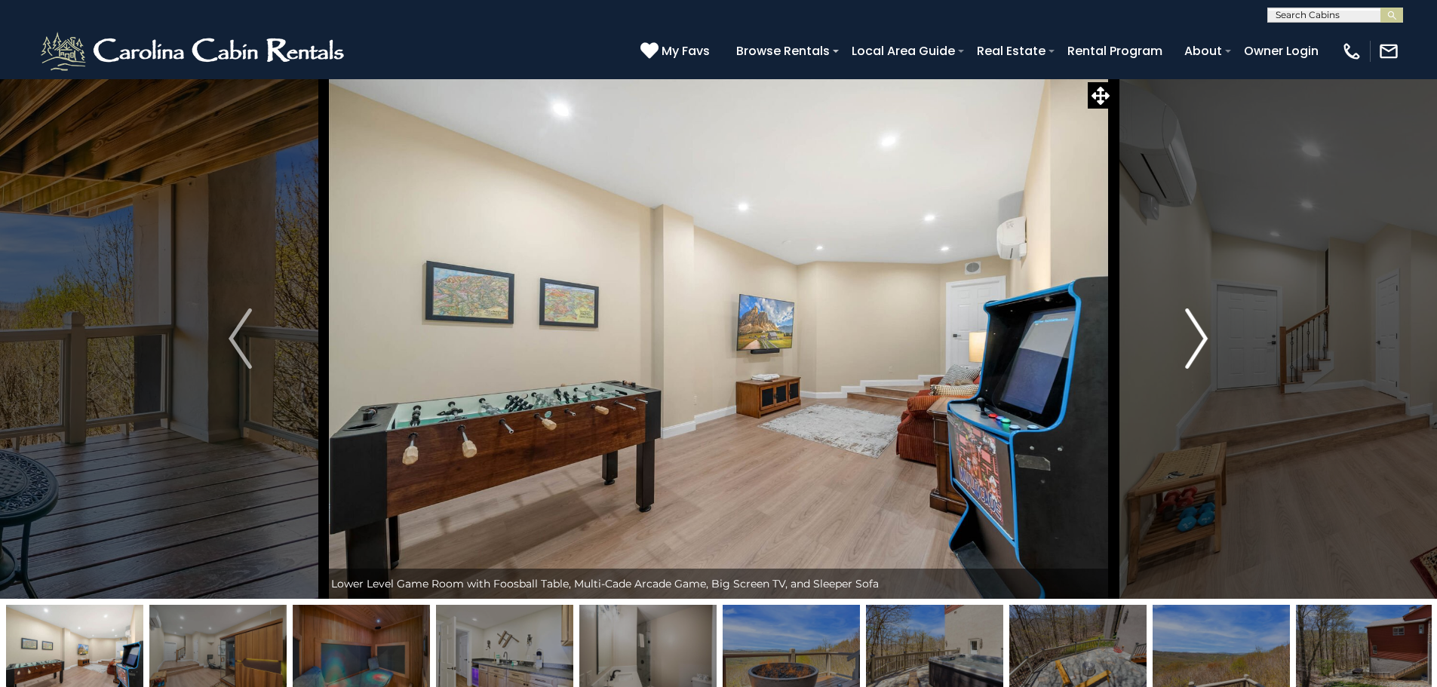
click at [1196, 344] on img "Next" at bounding box center [1196, 338] width 23 height 60
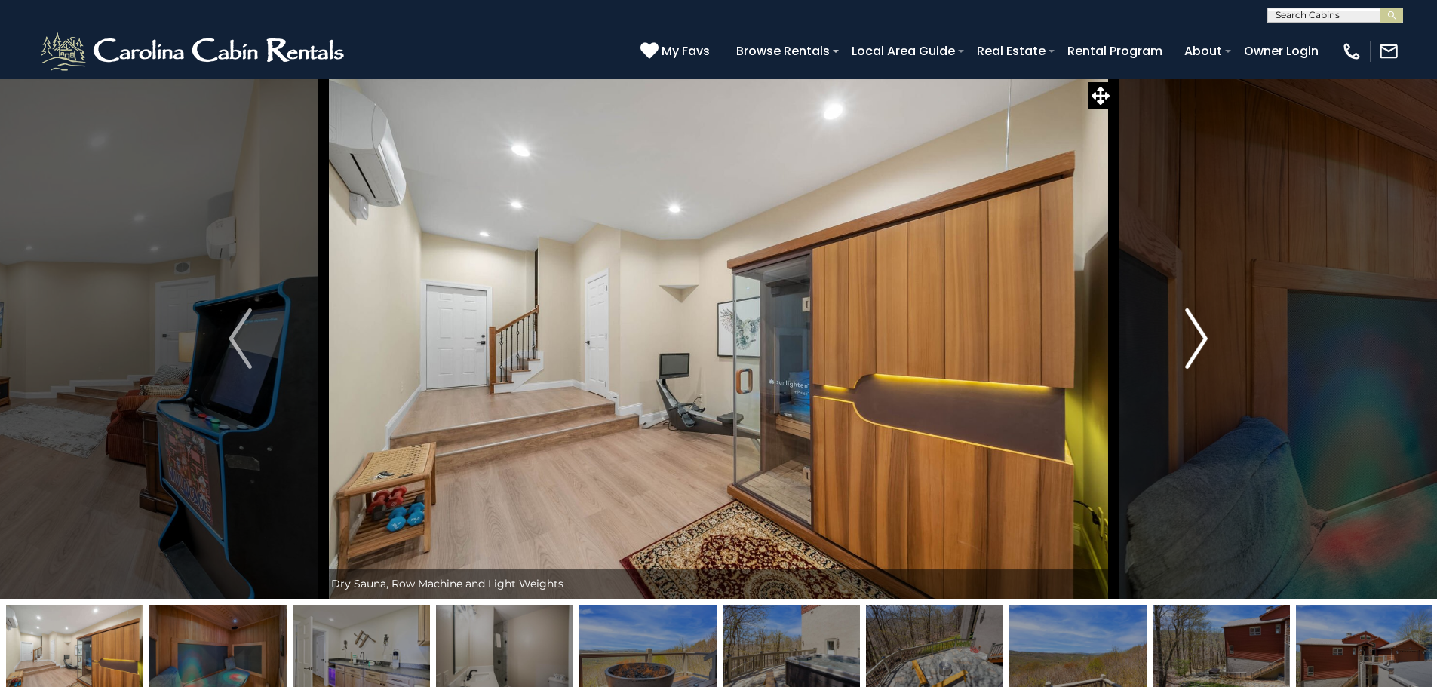
click at [1200, 342] on img "Next" at bounding box center [1196, 338] width 23 height 60
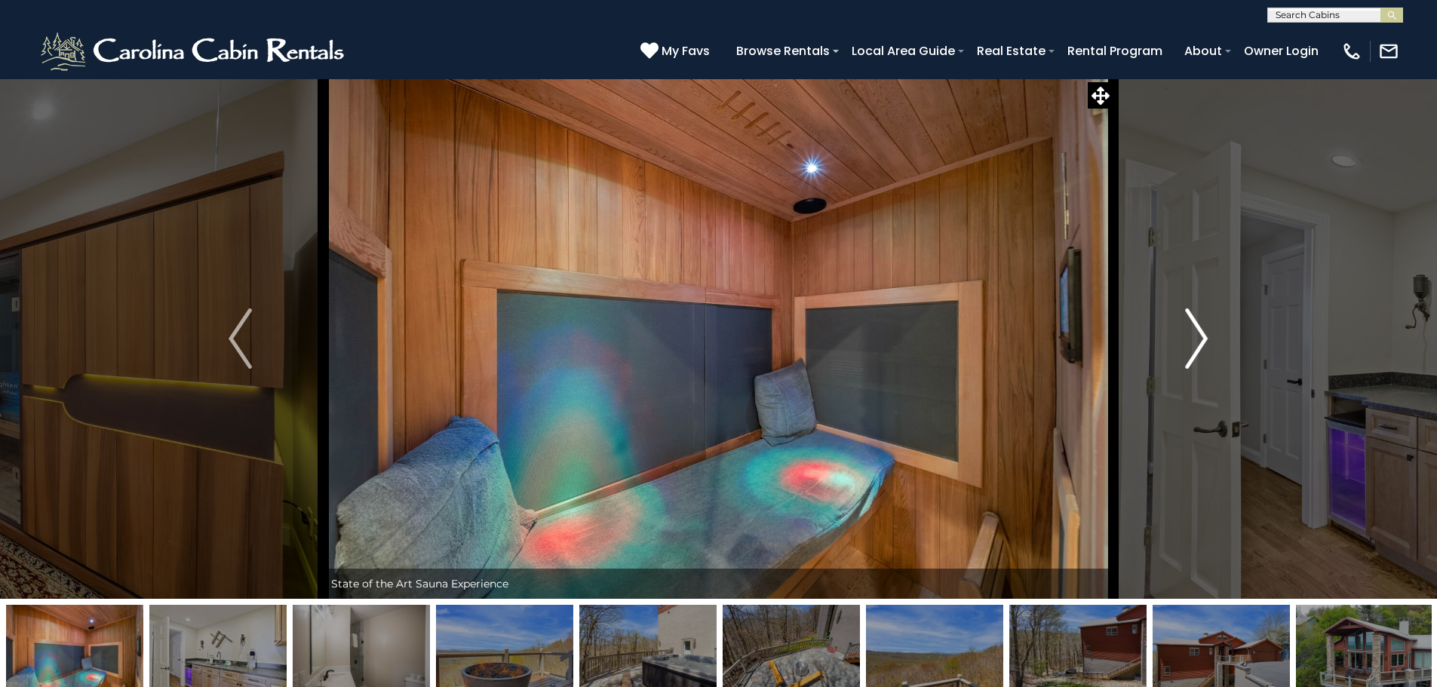
click at [1200, 342] on img "Next" at bounding box center [1196, 338] width 23 height 60
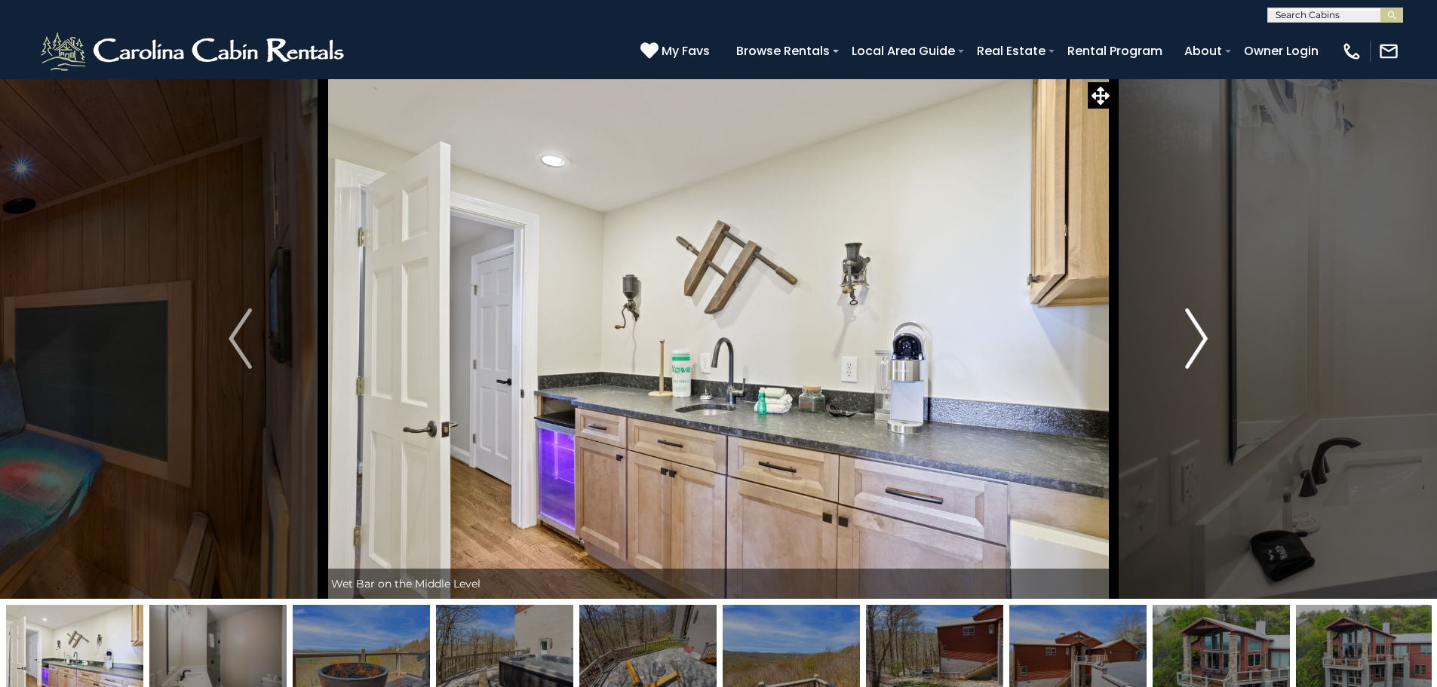
click at [1195, 335] on img "Next" at bounding box center [1196, 338] width 23 height 60
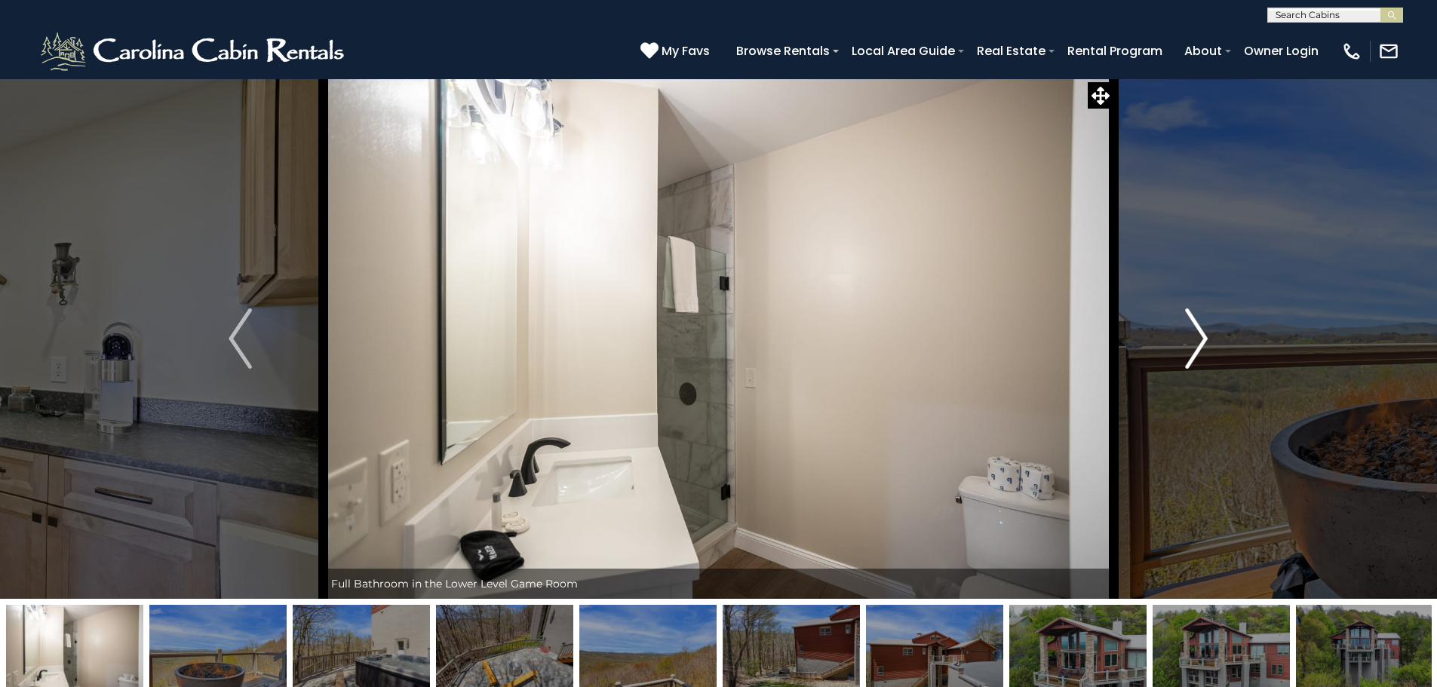
click at [1195, 335] on img "Next" at bounding box center [1196, 338] width 23 height 60
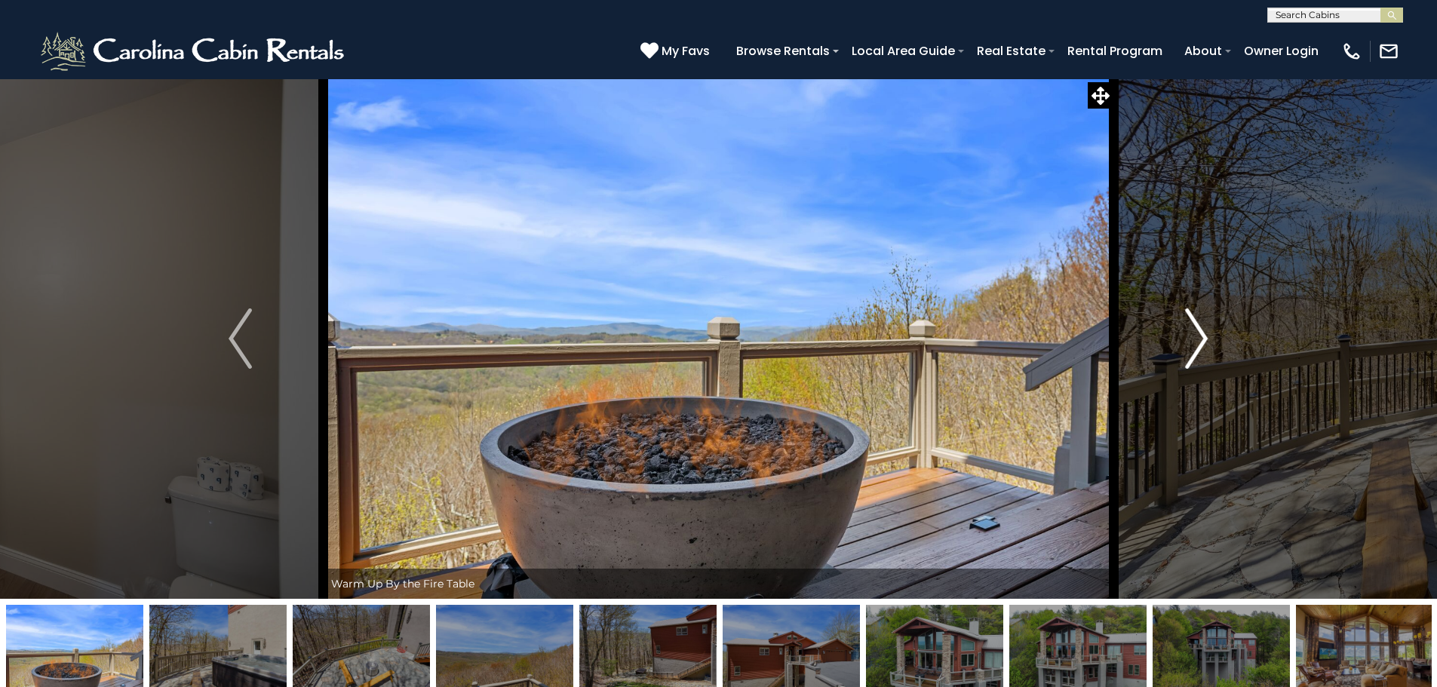
click at [1195, 335] on img "Next" at bounding box center [1196, 338] width 23 height 60
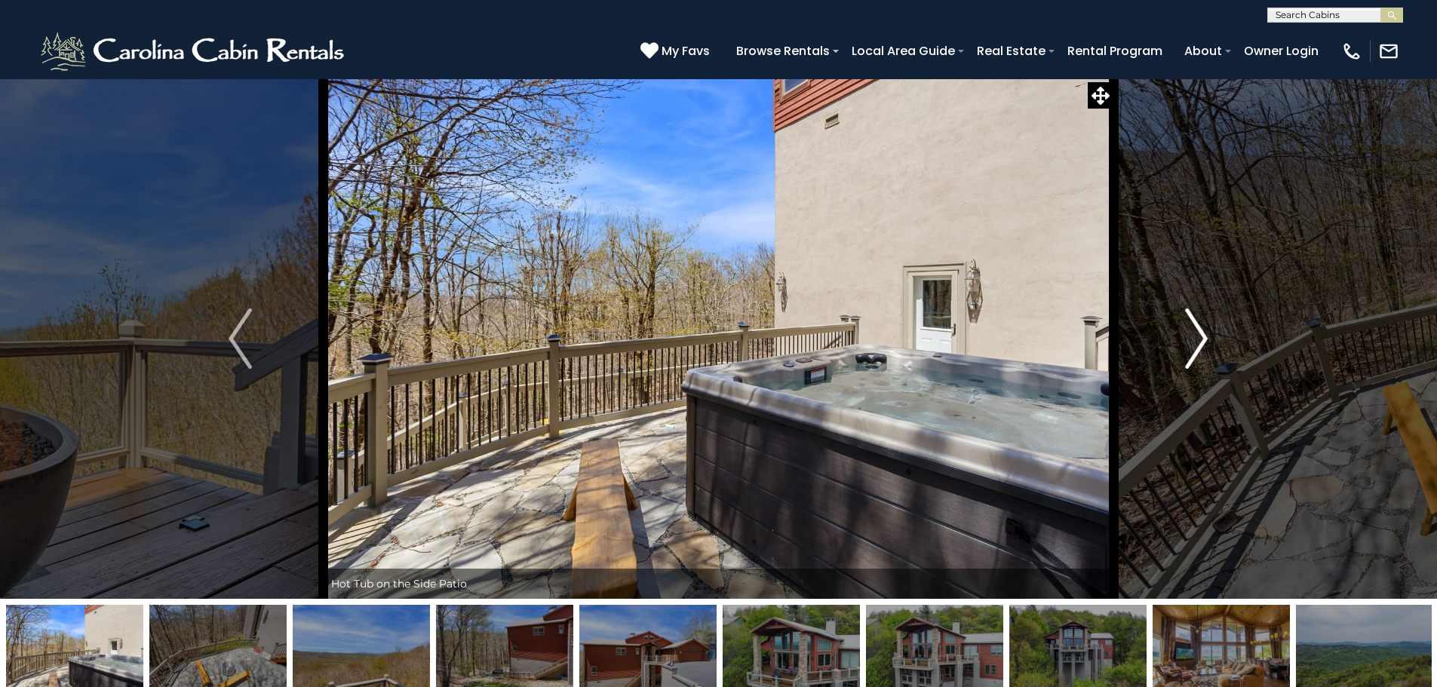
click at [1195, 335] on img "Next" at bounding box center [1196, 338] width 23 height 60
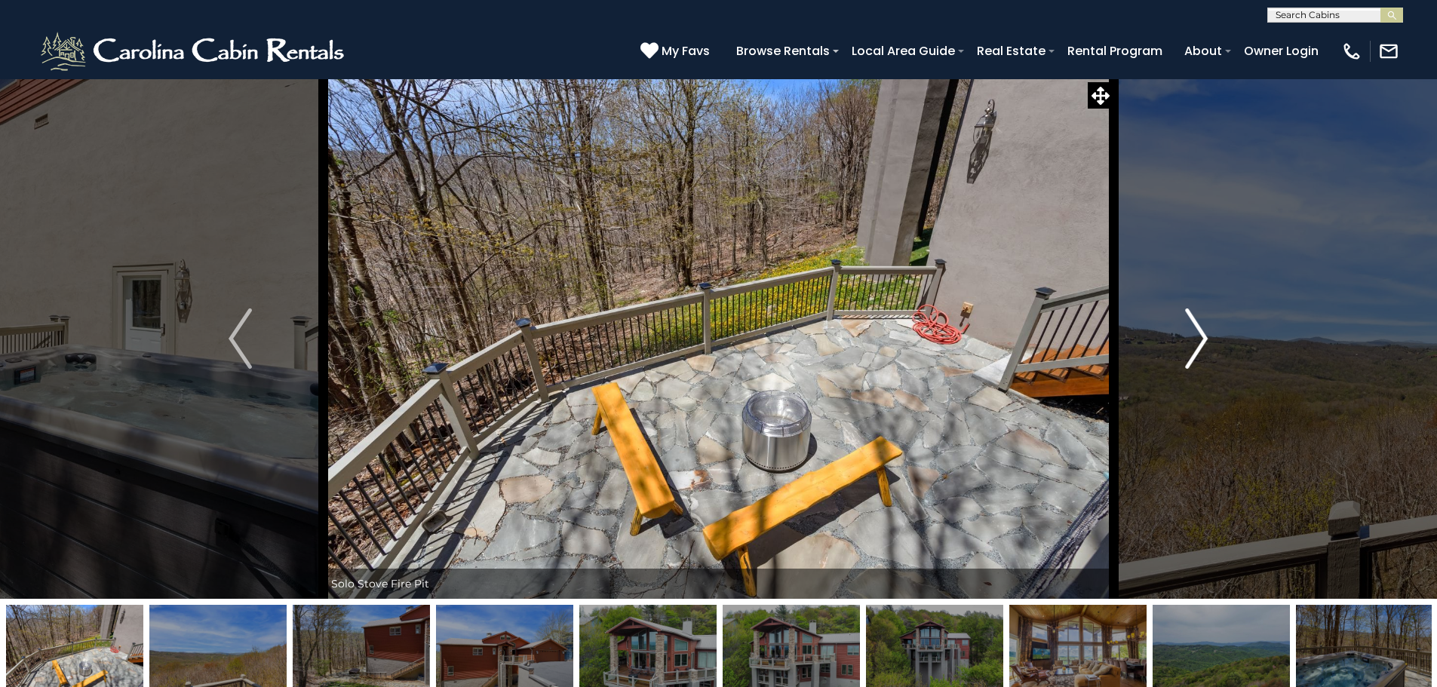
click at [1195, 335] on img "Next" at bounding box center [1196, 338] width 23 height 60
